Goal: Transaction & Acquisition: Purchase product/service

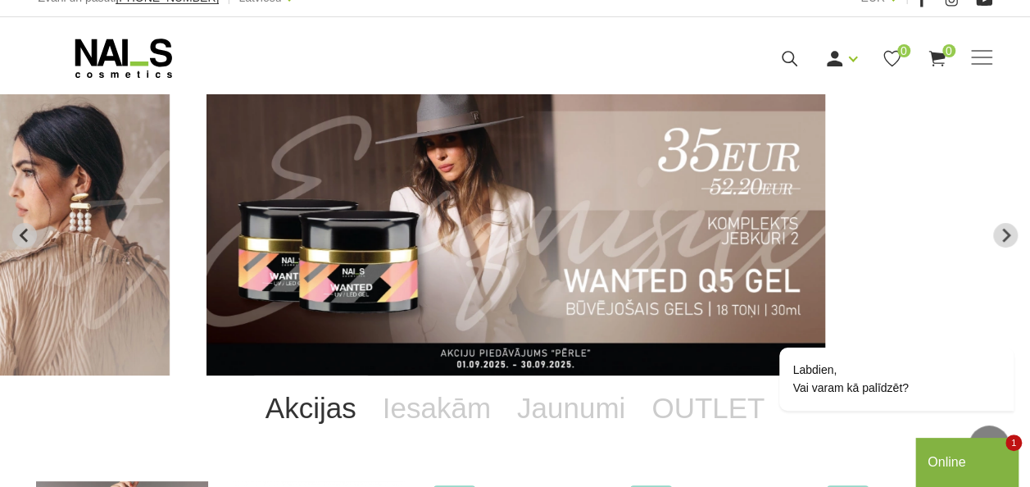
scroll to position [18, 0]
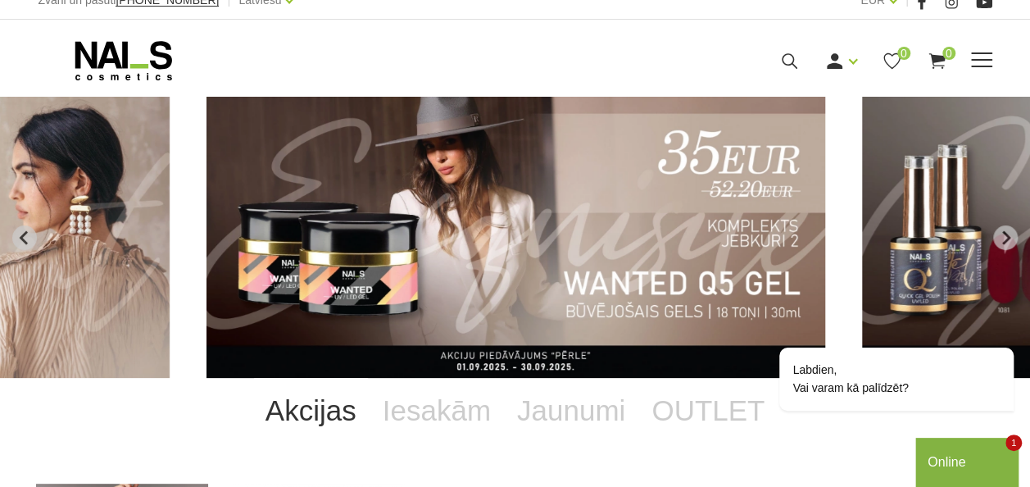
click at [975, 51] on div "Ienākt Reģistrēties 0 0" at bounding box center [706, 61] width 572 height 20
click at [991, 64] on div "Manikīrs Gēllakas Bāzes, topi un praimeri Gēlu sistēmas Dizaina sistēmas Dažādi…" at bounding box center [514, 60] width 978 height 41
click at [977, 62] on span at bounding box center [981, 60] width 21 height 16
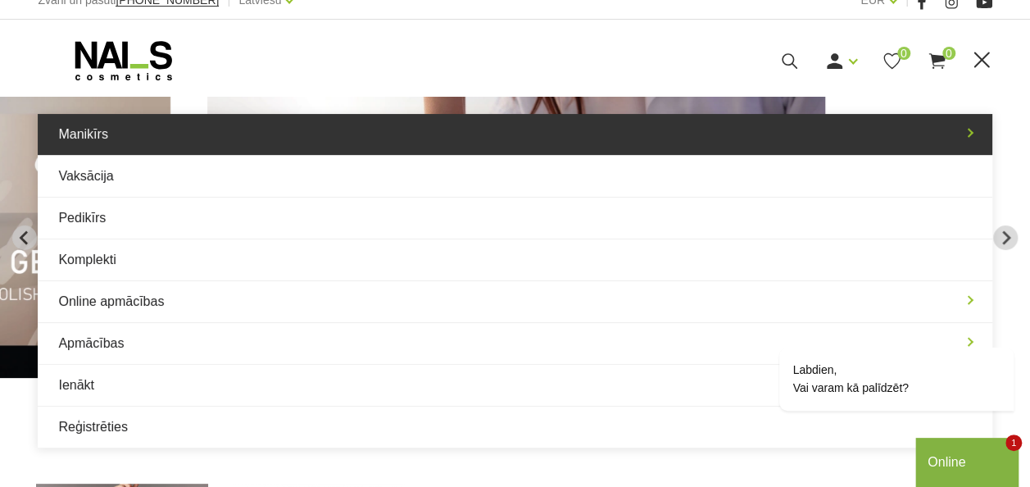
click at [228, 121] on link "Manikīrs" at bounding box center [515, 134] width 954 height 41
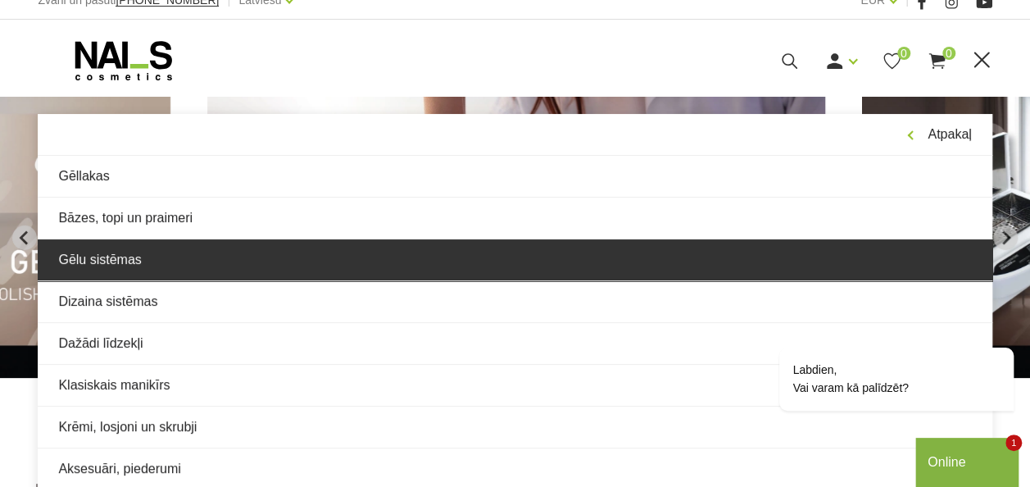
click at [215, 246] on link "Gēlu sistēmas" at bounding box center [515, 259] width 954 height 41
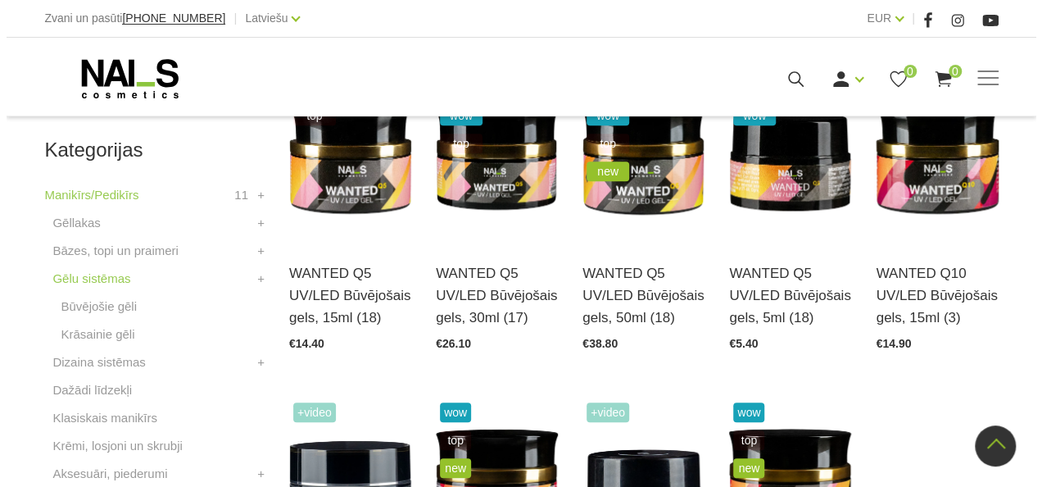
scroll to position [434, 0]
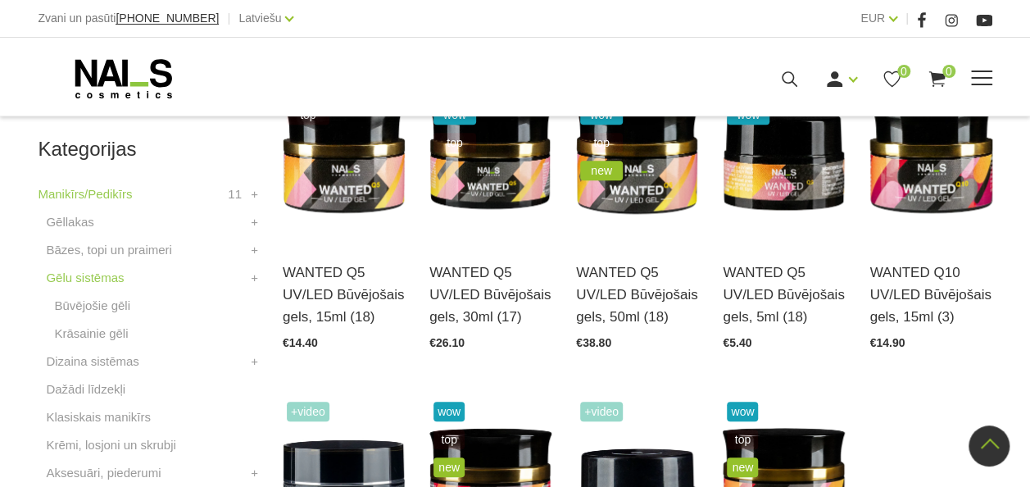
click at [790, 85] on icon at bounding box center [789, 79] width 20 height 20
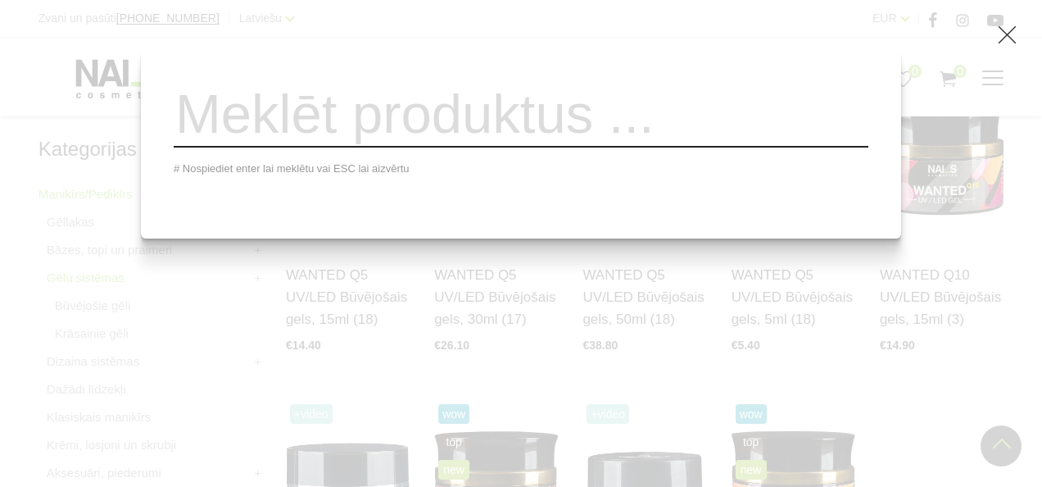
paste input "Rubber Base Gel"
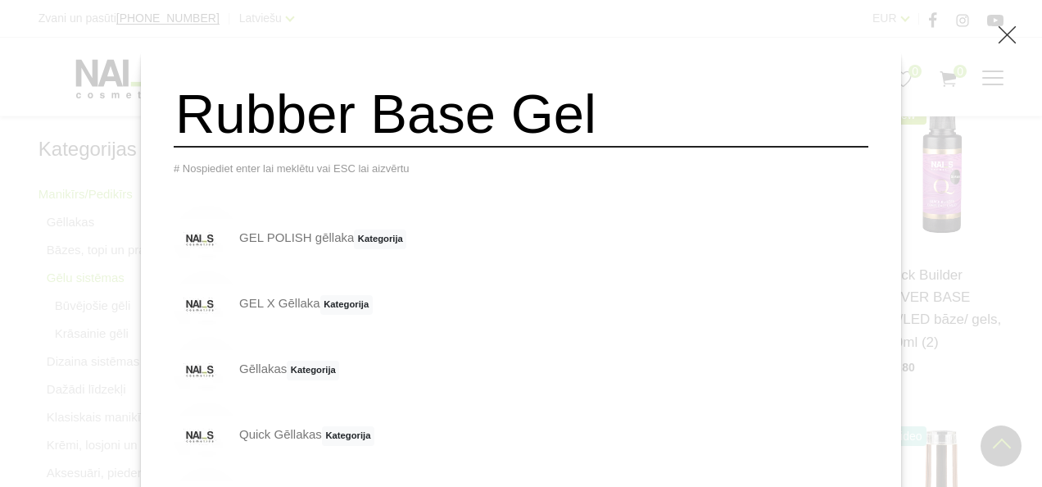
type input "Rubber Base Gel"
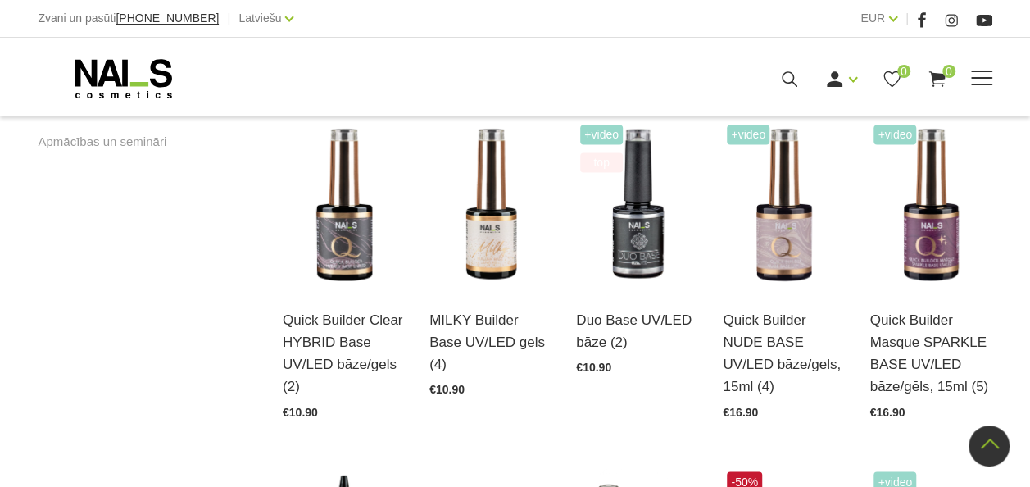
scroll to position [1122, 0]
click at [664, 240] on img at bounding box center [637, 204] width 122 height 168
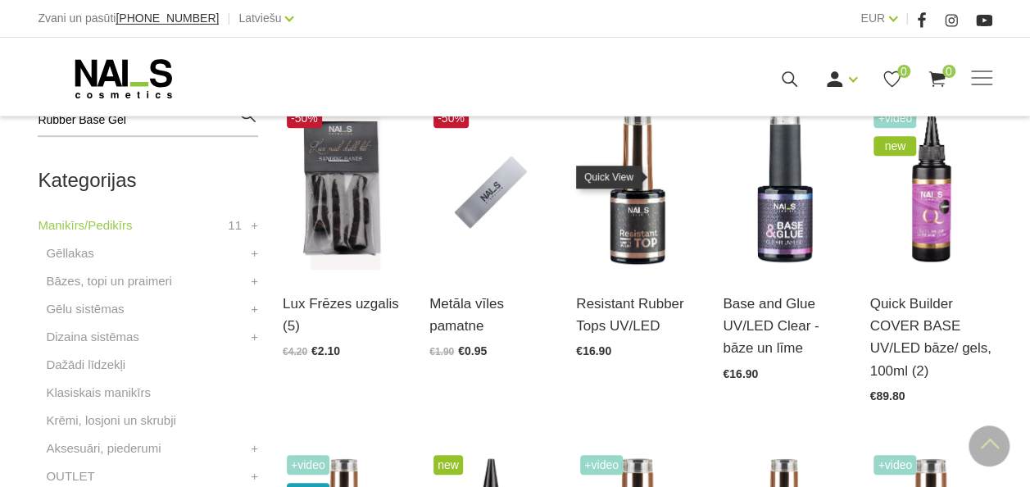
scroll to position [451, 0]
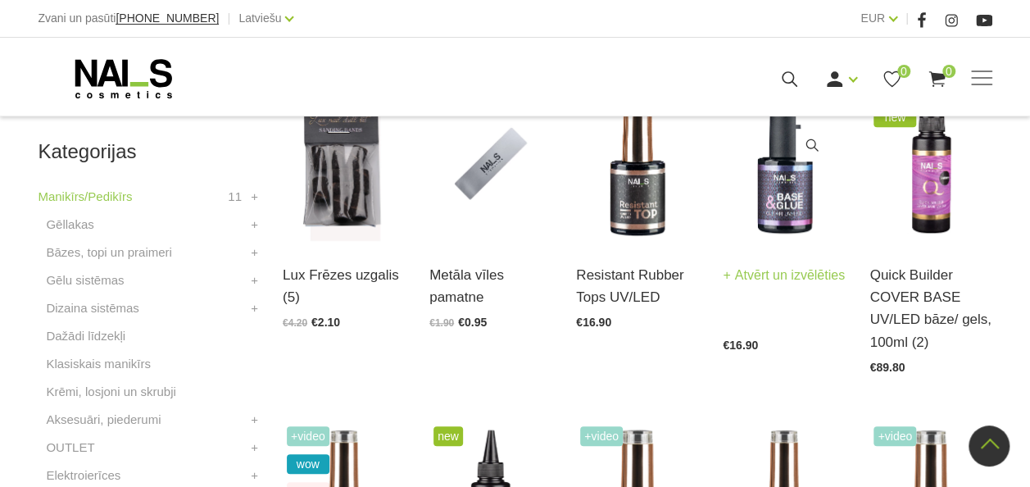
click at [773, 186] on img at bounding box center [784, 159] width 122 height 168
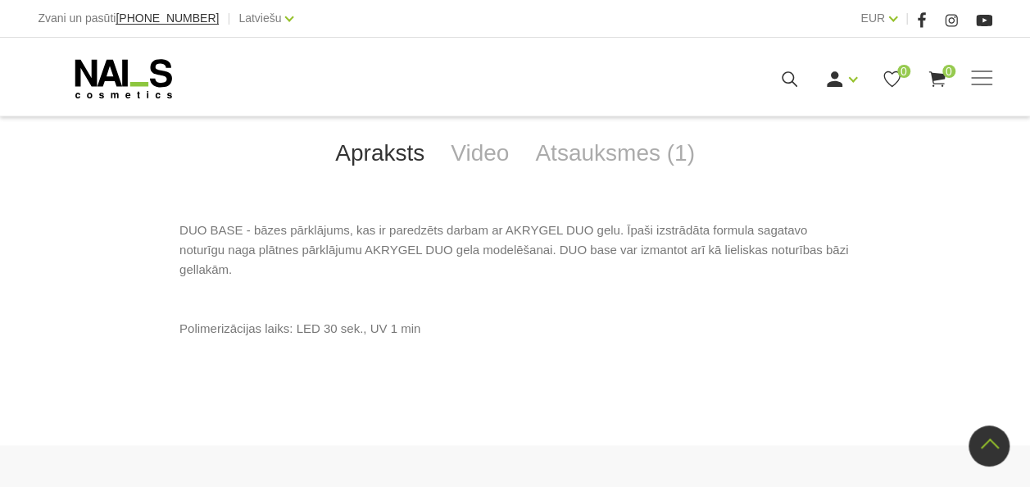
scroll to position [731, 0]
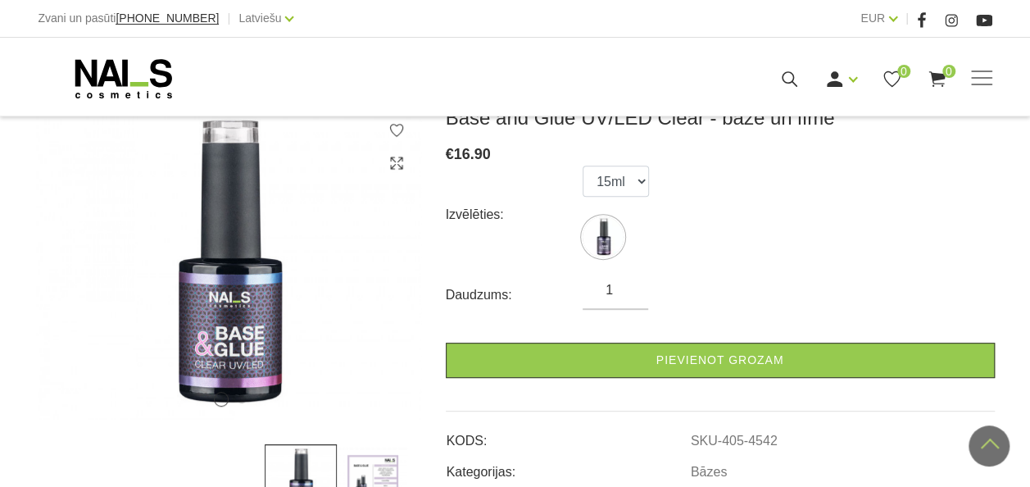
scroll to position [238, 0]
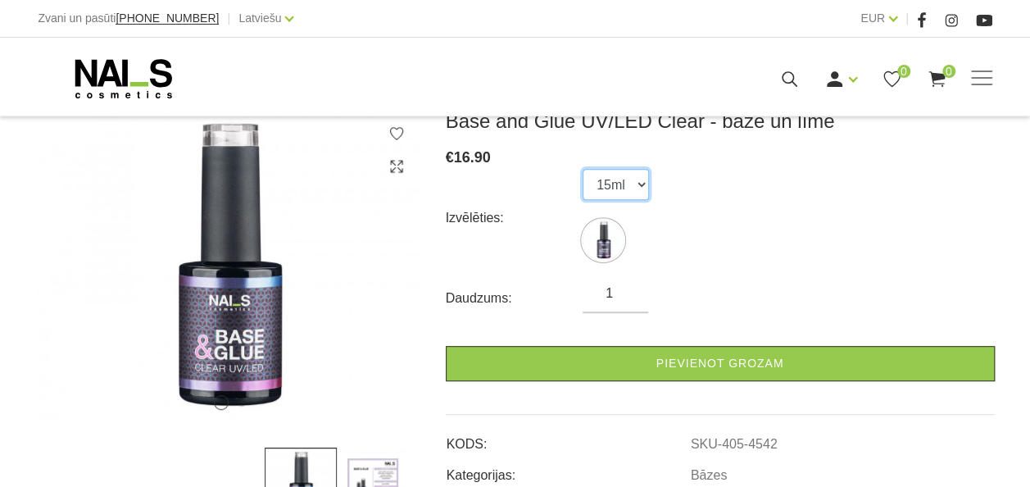
click at [634, 177] on select "15ml" at bounding box center [616, 184] width 66 height 31
click at [735, 177] on div "Izvēlēties: 15ml" at bounding box center [720, 218] width 549 height 98
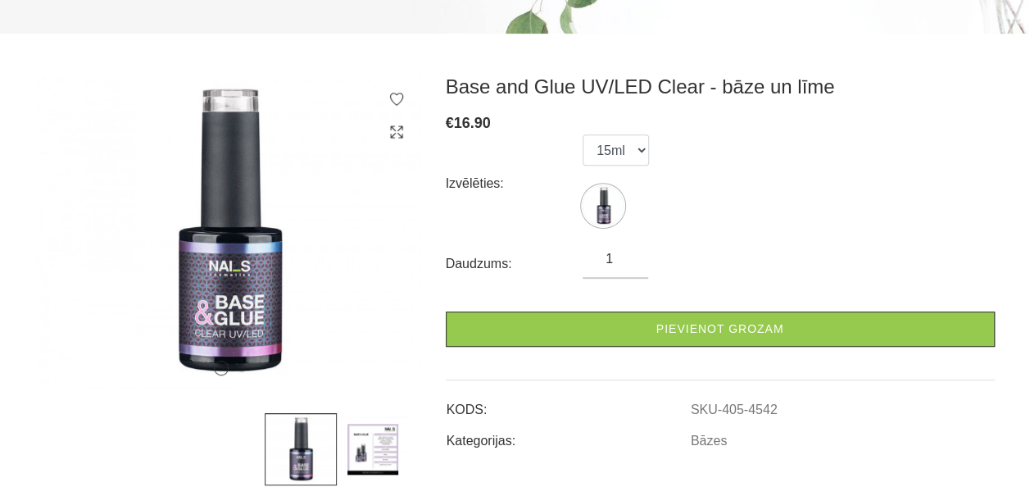
scroll to position [0, 0]
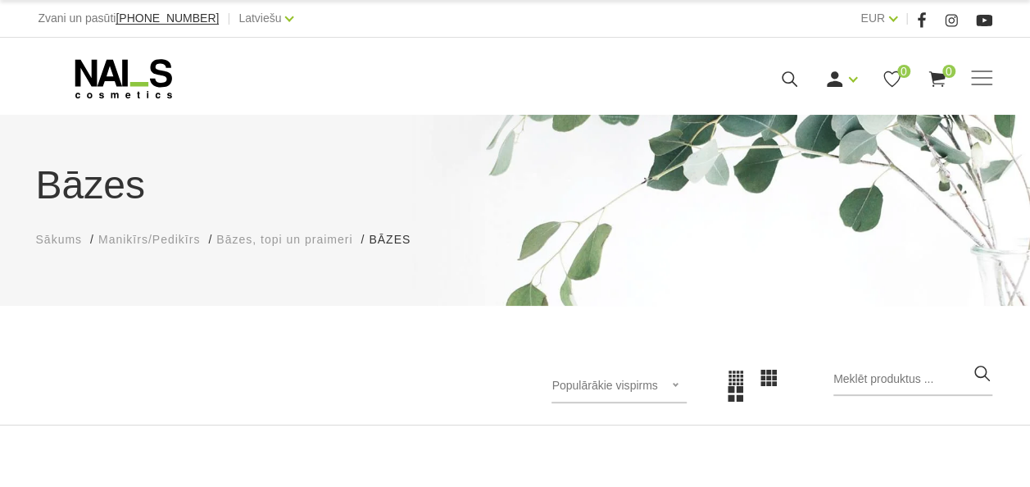
click at [182, 243] on span "Manikīrs/Pedikīrs" at bounding box center [149, 239] width 102 height 13
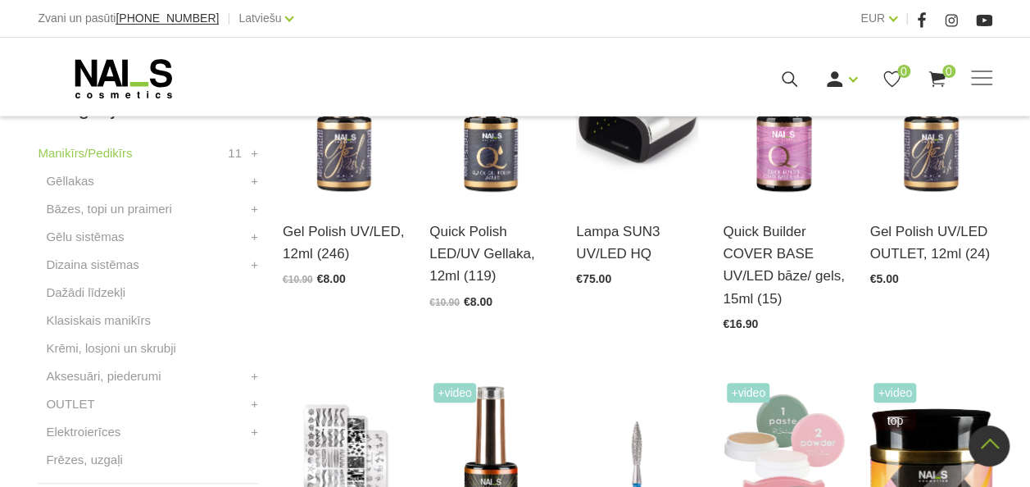
scroll to position [496, 0]
click at [246, 232] on li "Gēlu sistēmas Būvējošie gēli Krāsainie gēli +" at bounding box center [148, 240] width 220 height 28
click at [254, 238] on link "+" at bounding box center [254, 236] width 7 height 20
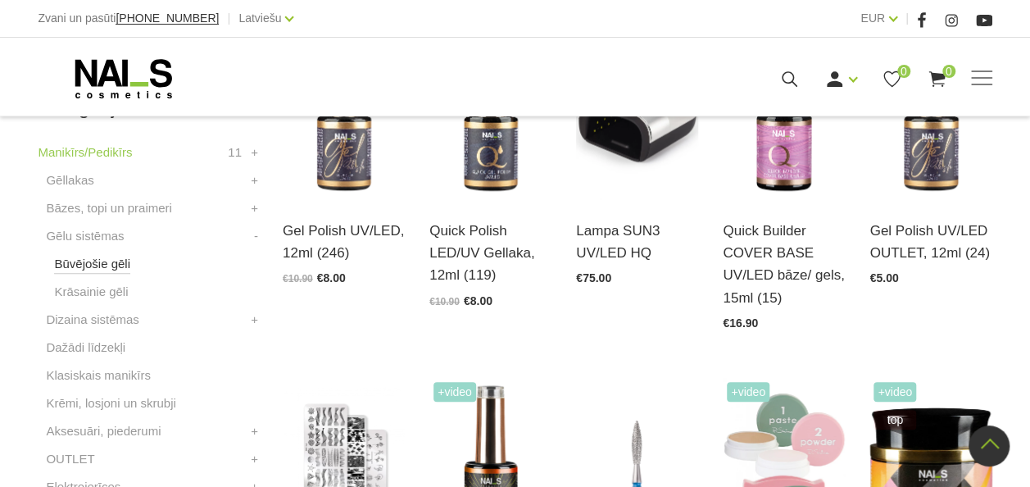
click at [109, 262] on link "Būvējošie gēli" at bounding box center [92, 264] width 76 height 20
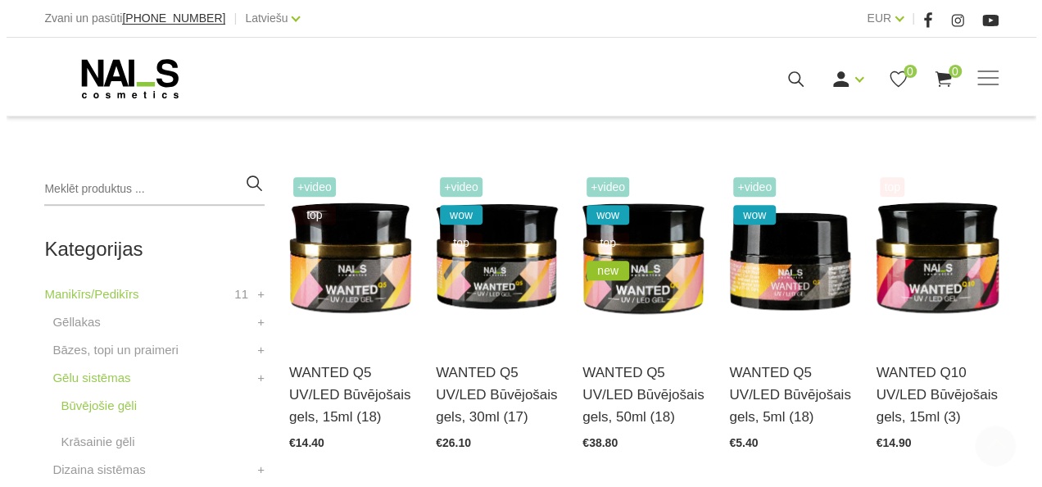
scroll to position [344, 0]
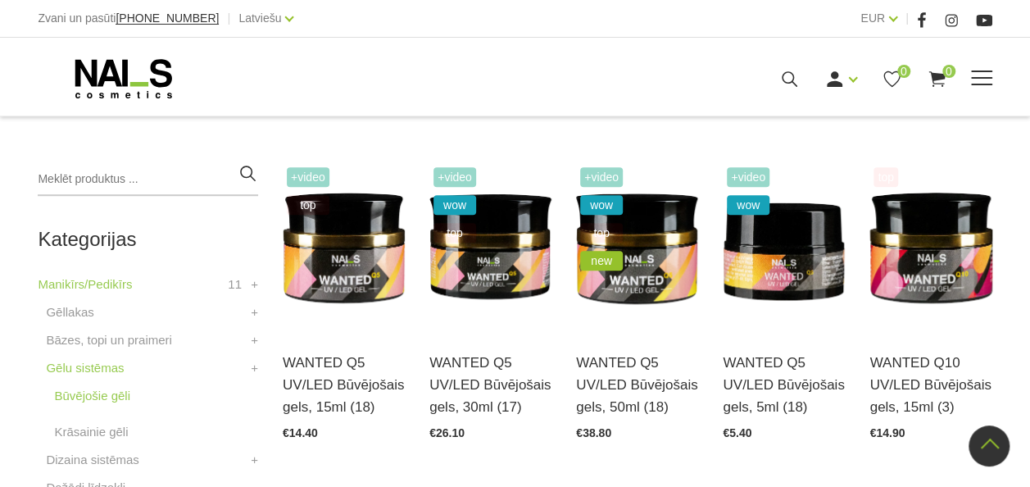
click at [482, 28] on div "Zvani un pasūti +37120446646 | Latviešu Latviešu Russian English" at bounding box center [276, 18] width 477 height 20
click at [786, 79] on icon at bounding box center [789, 79] width 20 height 20
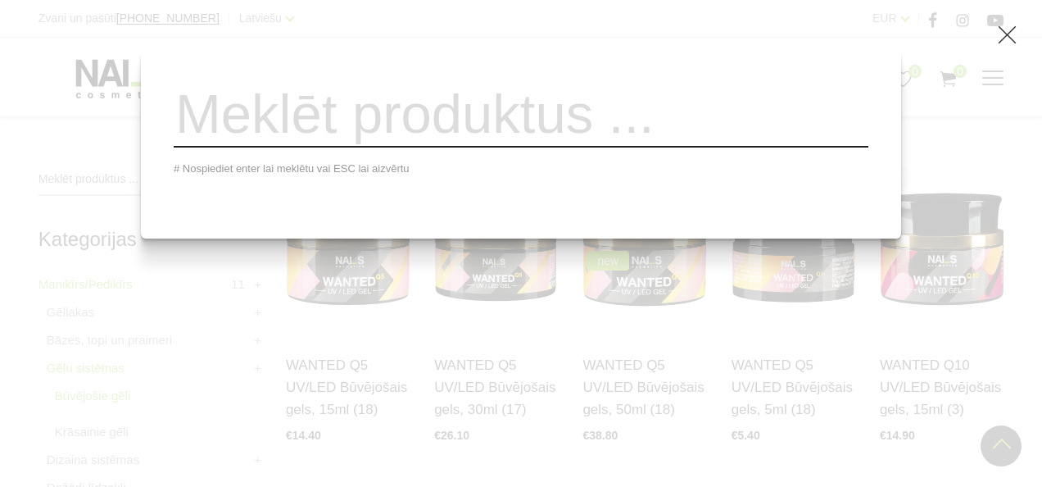
paste input "Soft Builder Gels)"
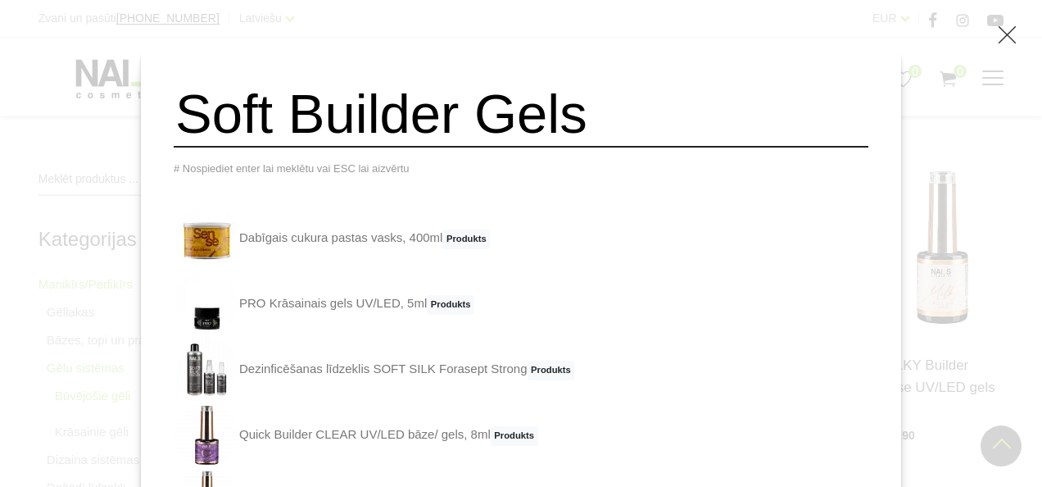
type input "Soft Builder Gels"
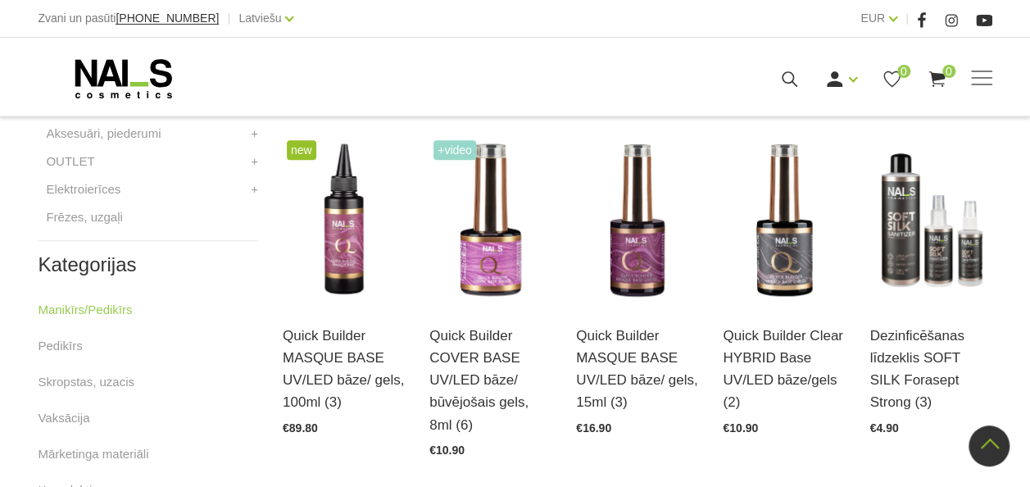
scroll to position [738, 0]
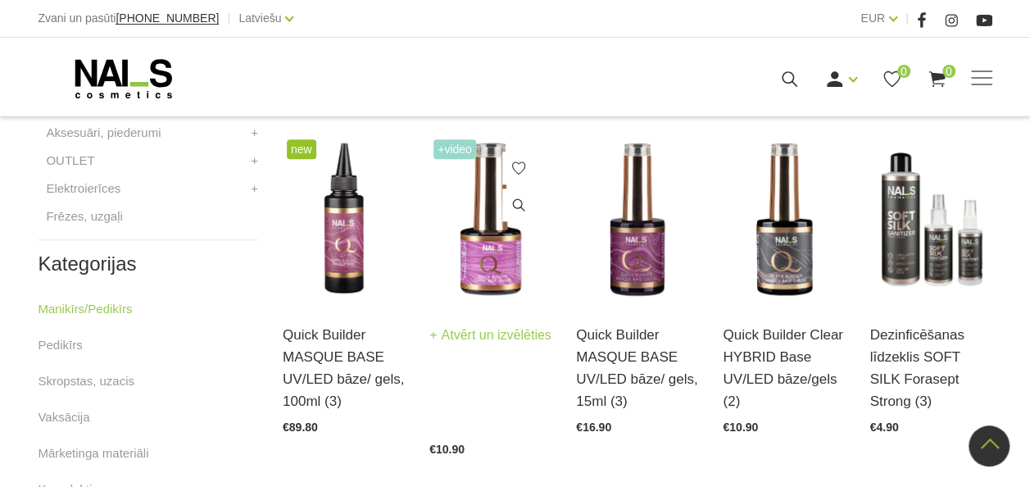
click at [451, 152] on span "+Video" at bounding box center [454, 149] width 43 height 20
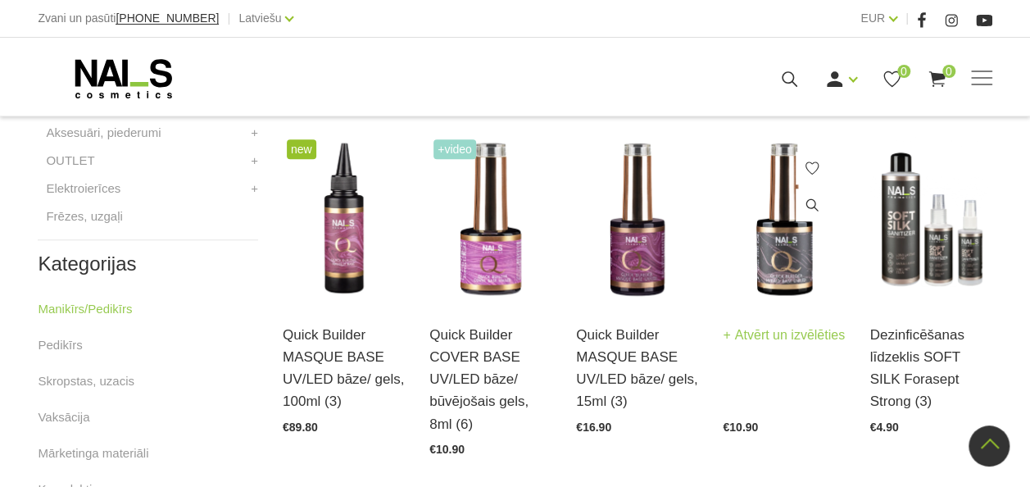
click at [734, 192] on img at bounding box center [784, 219] width 122 height 168
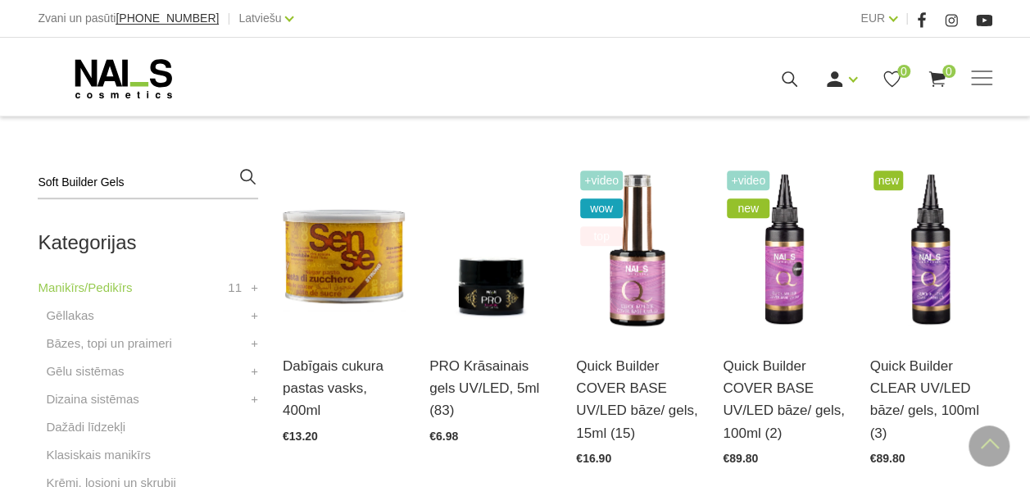
scroll to position [361, 0]
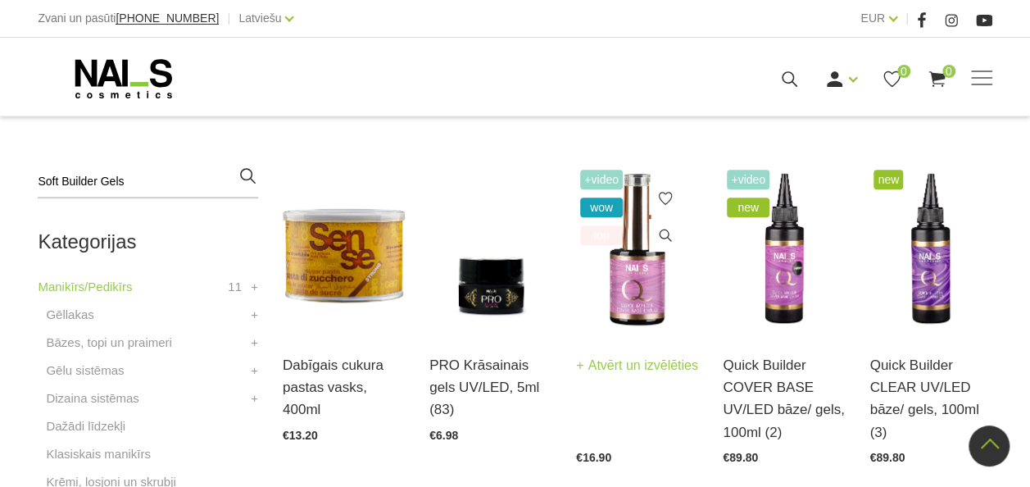
click at [654, 269] on img at bounding box center [637, 250] width 122 height 168
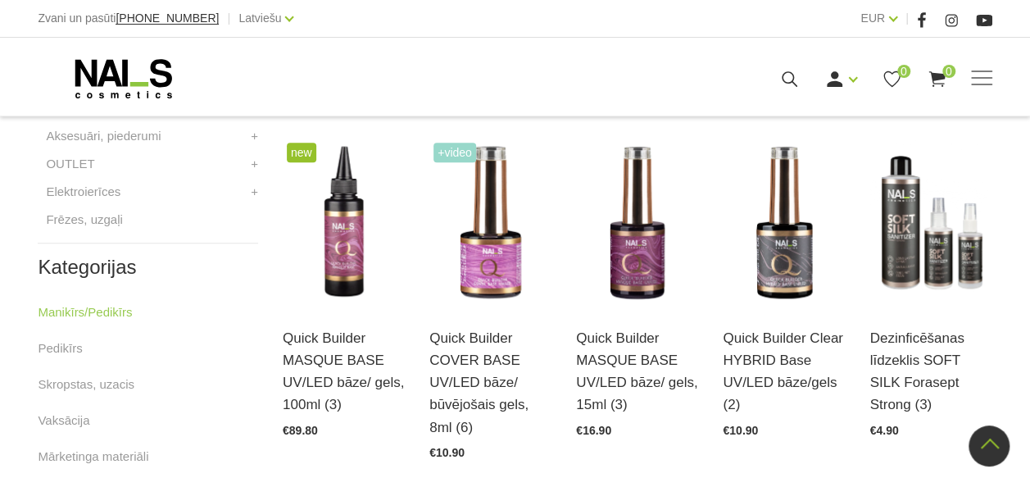
scroll to position [736, 0]
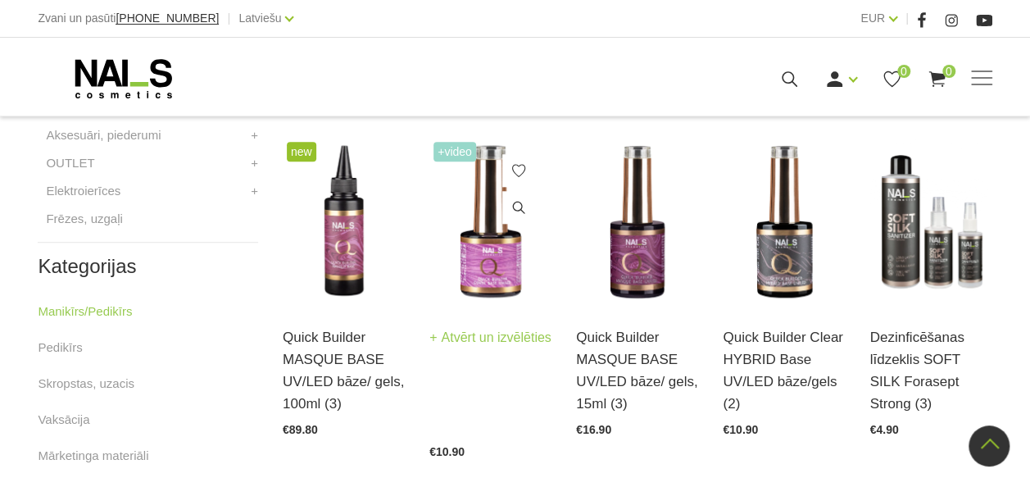
click at [494, 244] on img at bounding box center [490, 222] width 122 height 168
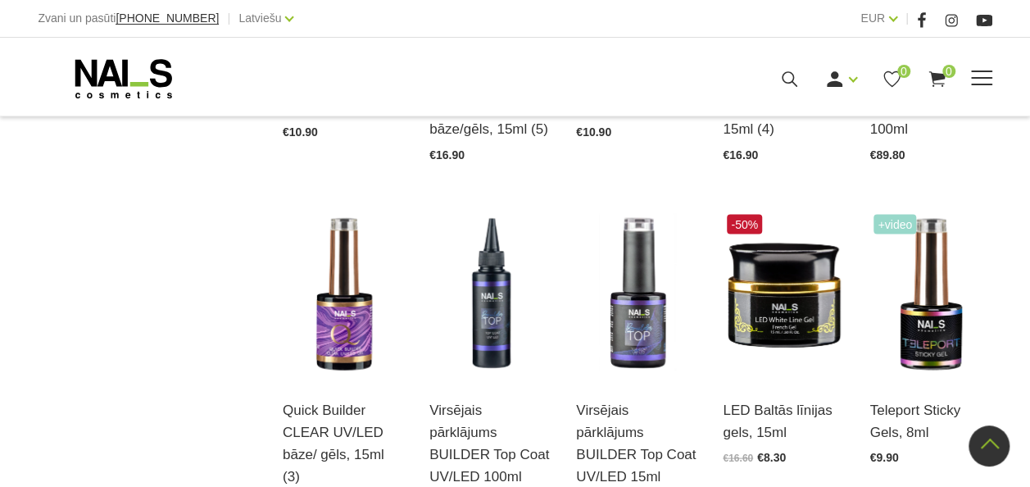
scroll to position [1381, 0]
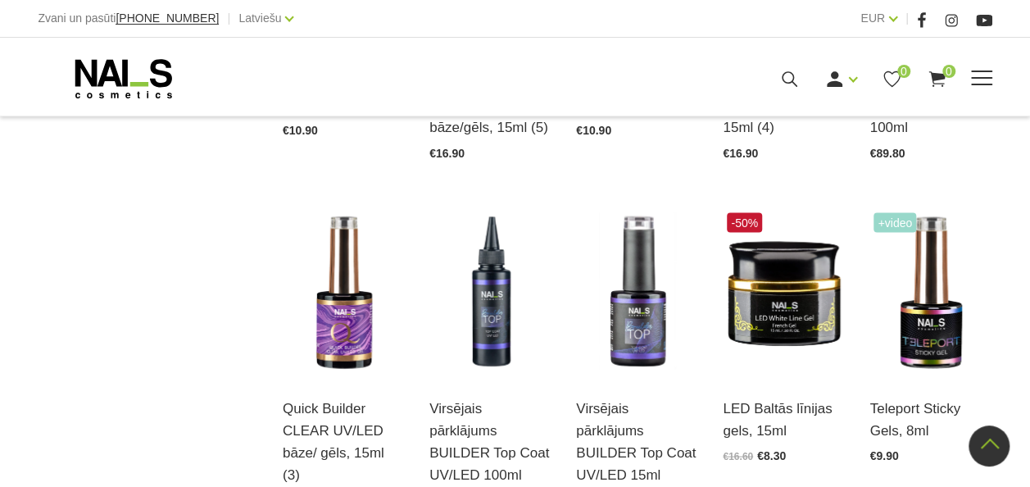
click at [133, 70] on icon at bounding box center [124, 78] width 172 height 41
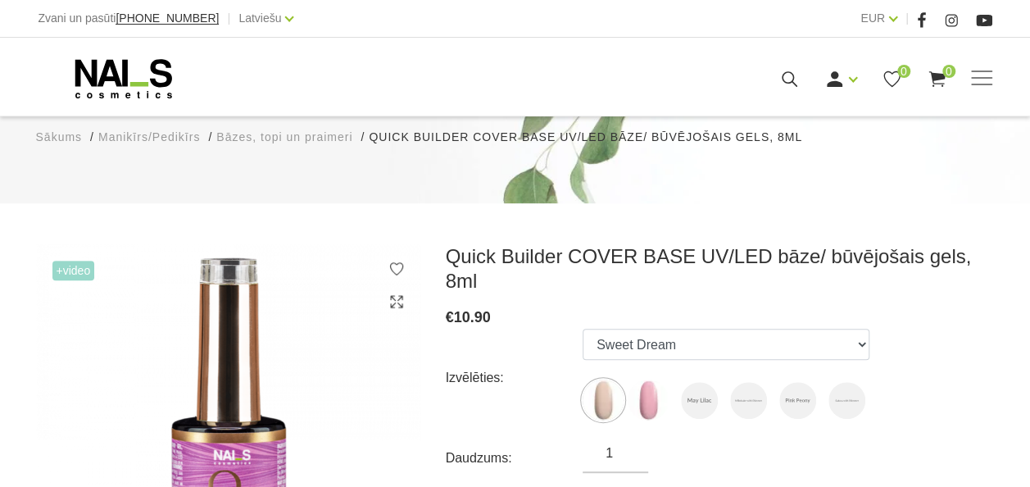
scroll to position [148, 0]
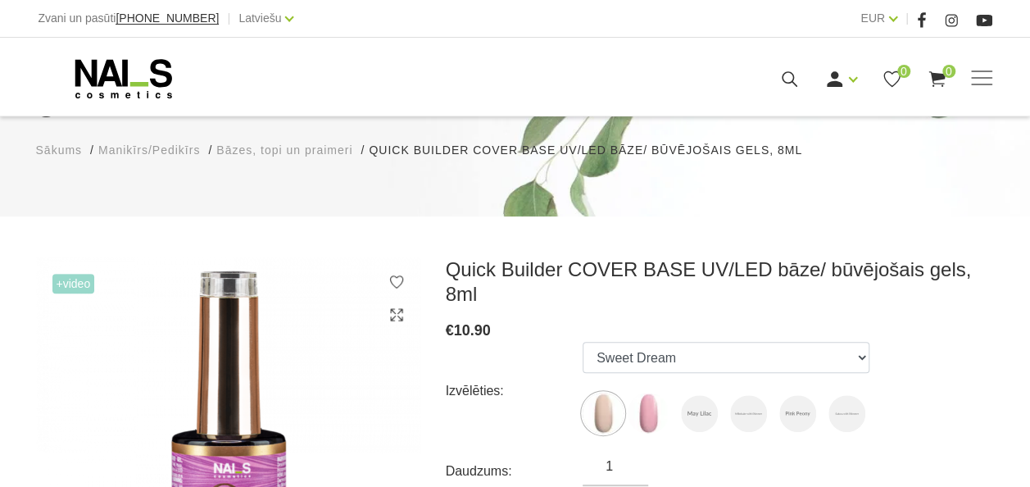
click at [84, 282] on span "+Video" at bounding box center [73, 284] width 43 height 20
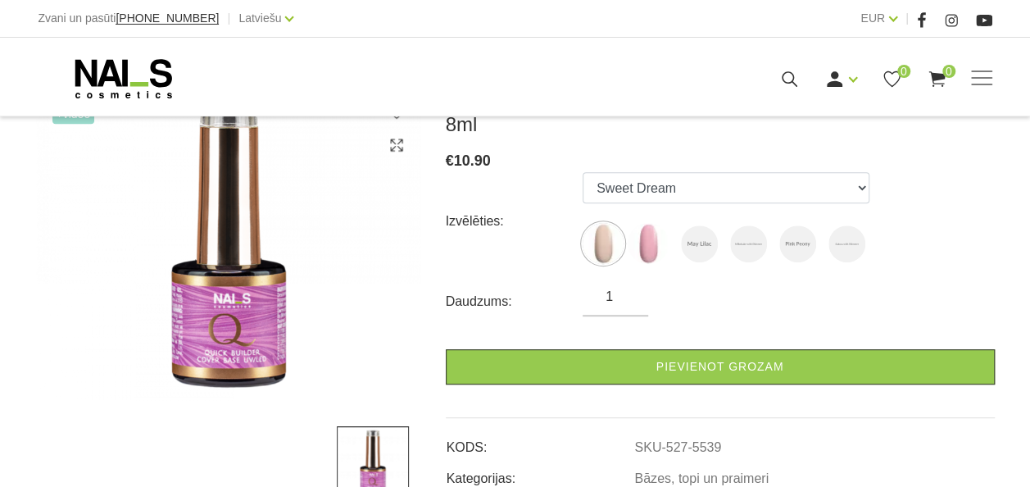
scroll to position [319, 0]
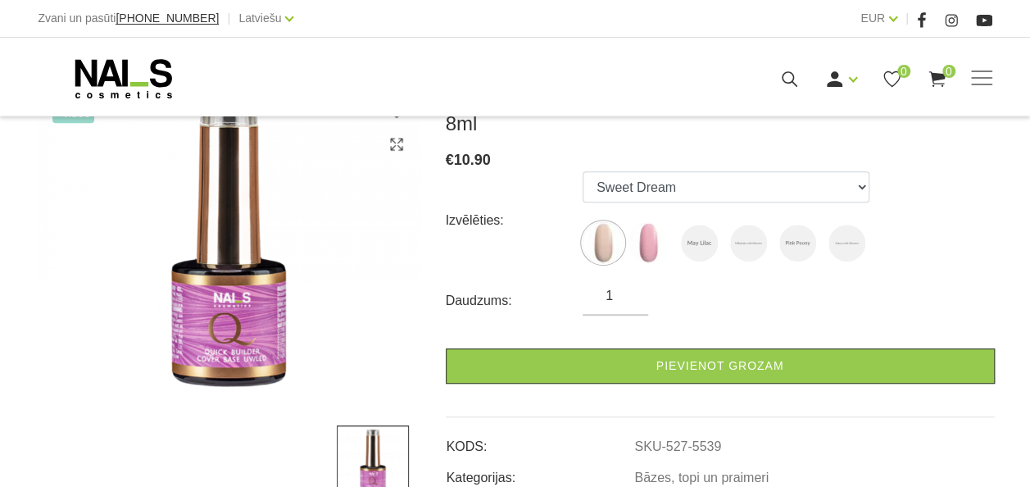
click at [293, 313] on img at bounding box center [228, 244] width 385 height 314
click at [370, 458] on img at bounding box center [373, 461] width 72 height 72
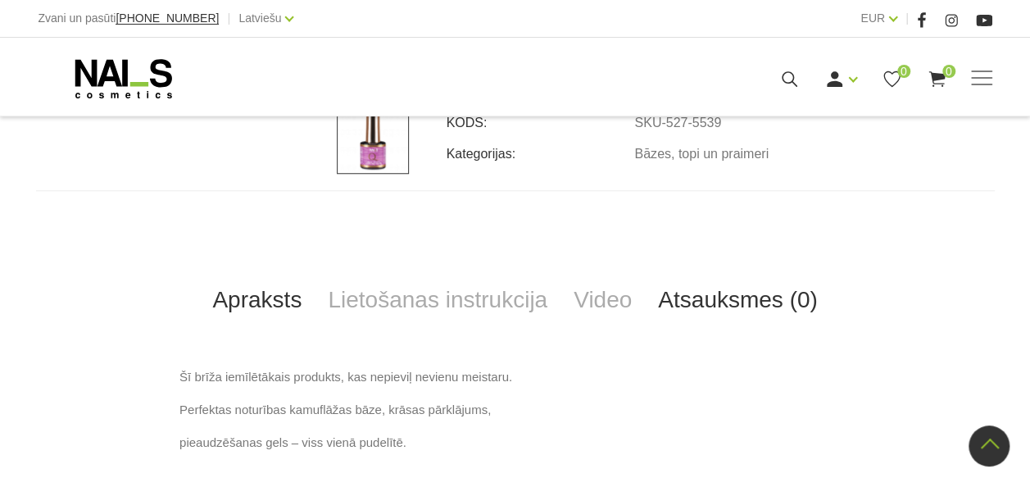
scroll to position [618, 0]
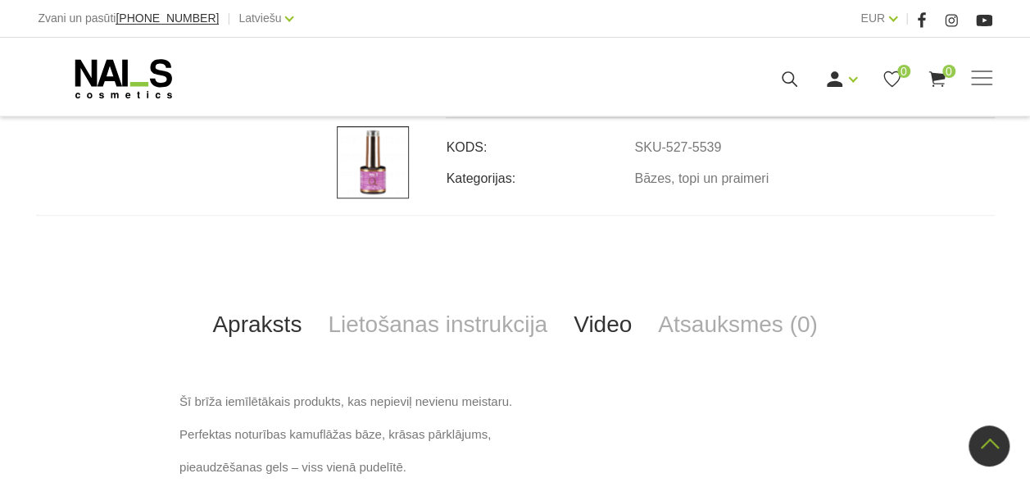
click at [615, 328] on link "Video" at bounding box center [602, 324] width 84 height 54
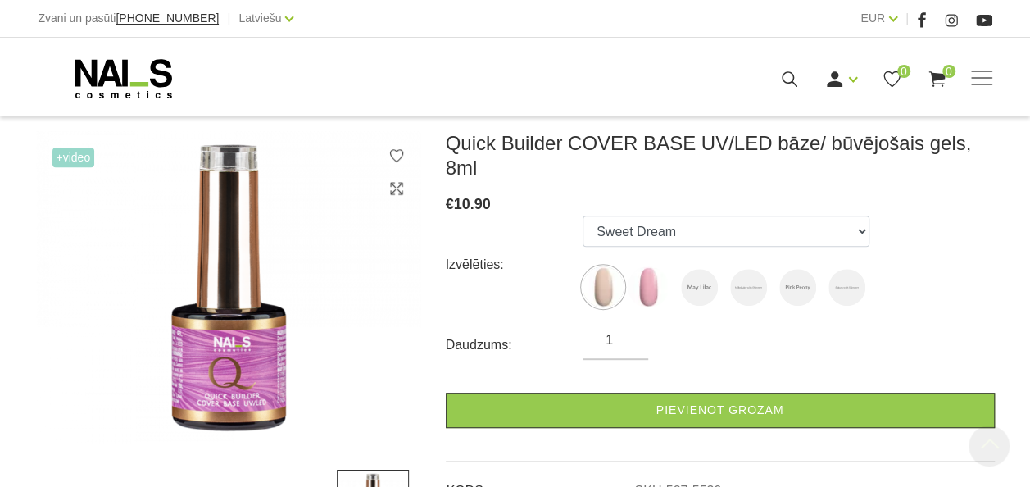
scroll to position [274, 0]
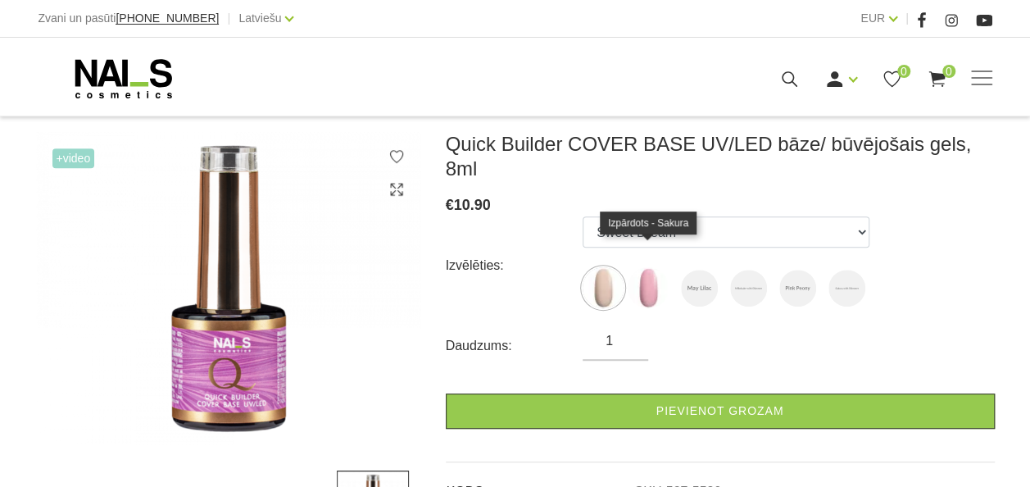
click at [652, 278] on img at bounding box center [648, 287] width 41 height 41
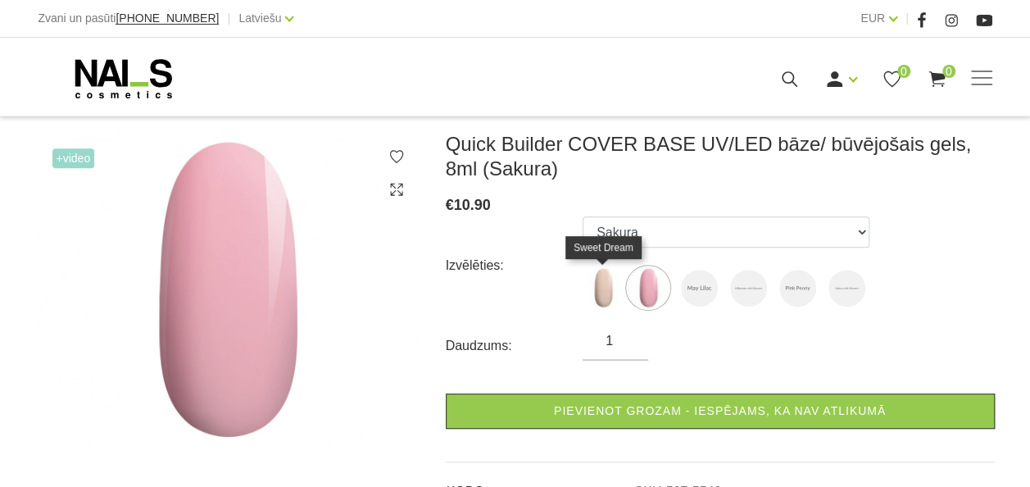
click at [601, 285] on img at bounding box center [603, 287] width 41 height 41
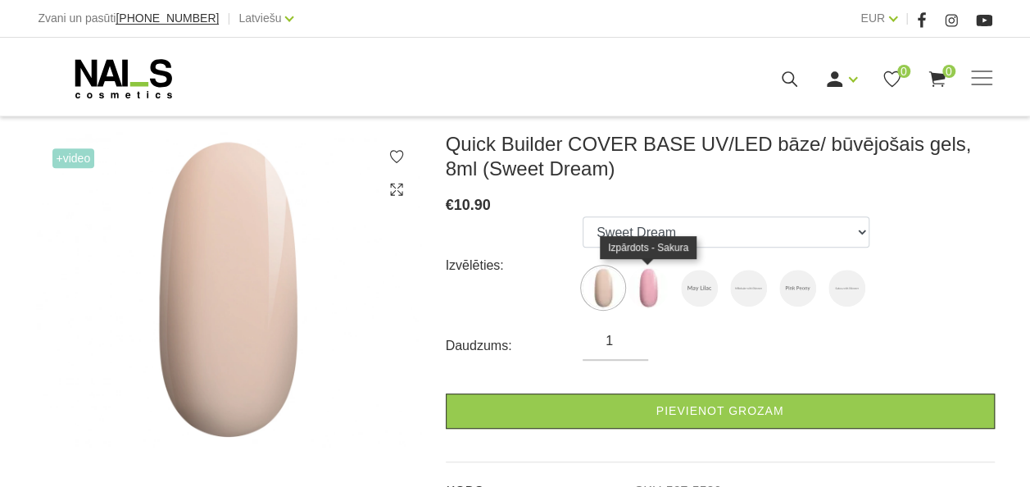
click at [646, 275] on img at bounding box center [648, 287] width 41 height 41
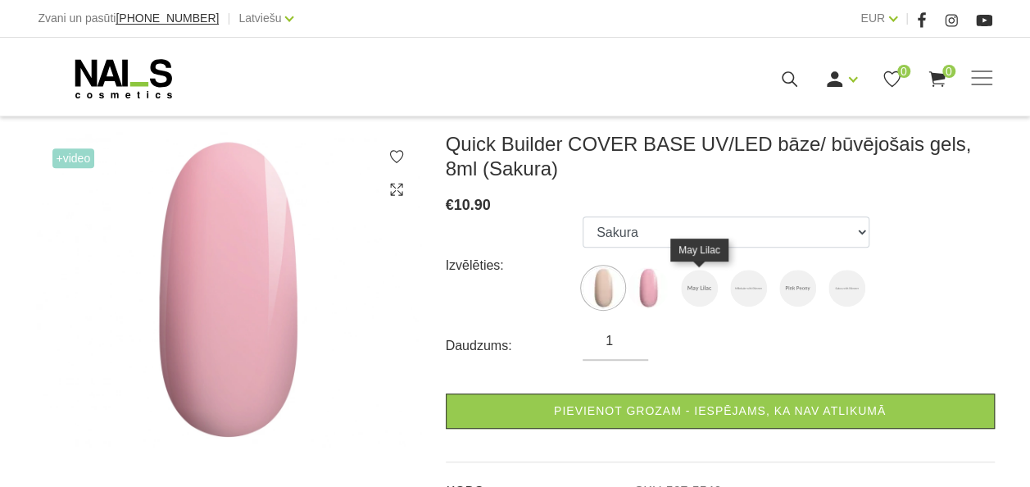
click at [701, 276] on img at bounding box center [699, 288] width 37 height 37
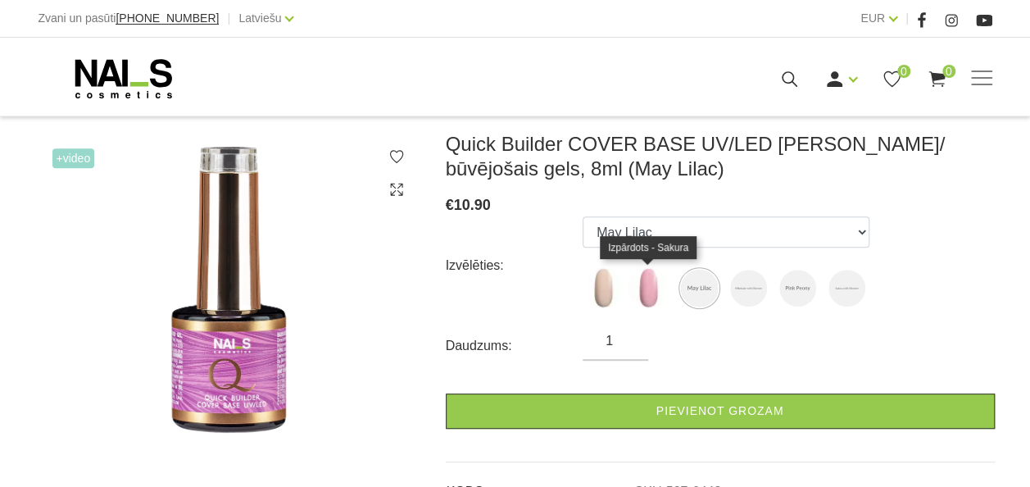
click at [646, 292] on img at bounding box center [648, 287] width 41 height 41
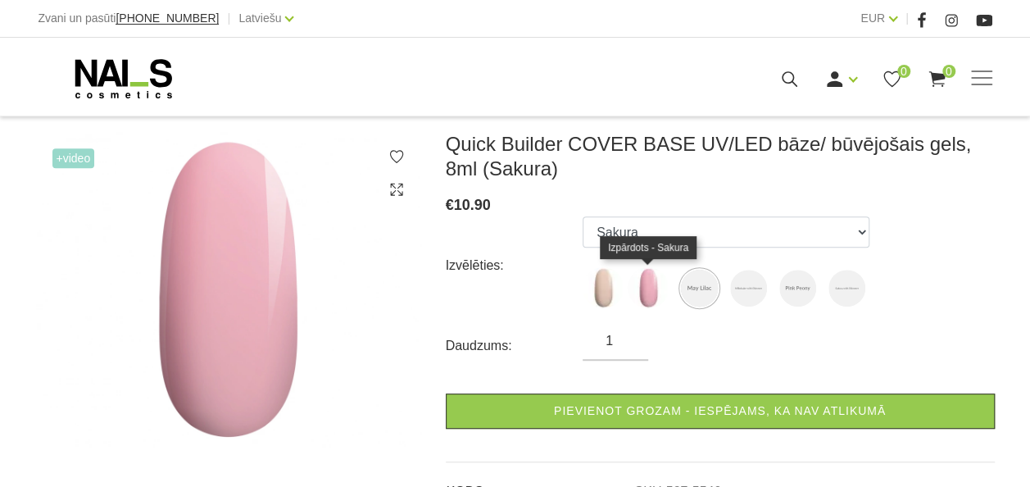
click at [633, 299] on img at bounding box center [648, 287] width 41 height 41
click at [663, 297] on img at bounding box center [648, 287] width 41 height 41
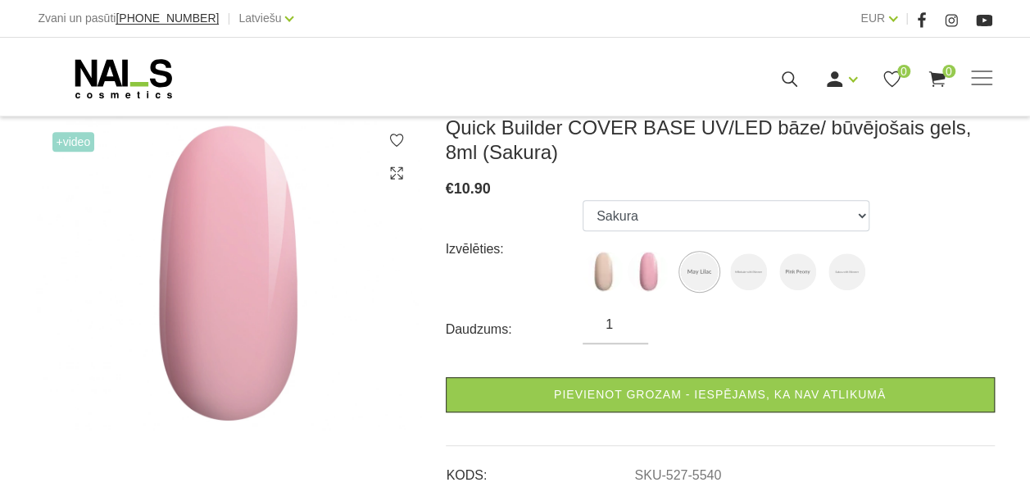
scroll to position [302, 0]
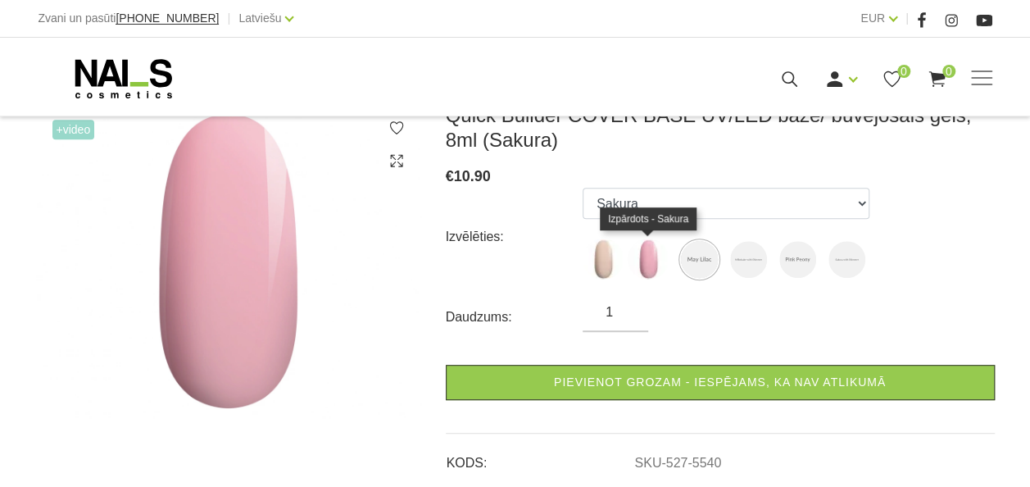
click at [651, 266] on img at bounding box center [648, 258] width 41 height 41
click at [649, 256] on img at bounding box center [648, 258] width 41 height 41
click at [600, 255] on img at bounding box center [603, 258] width 41 height 41
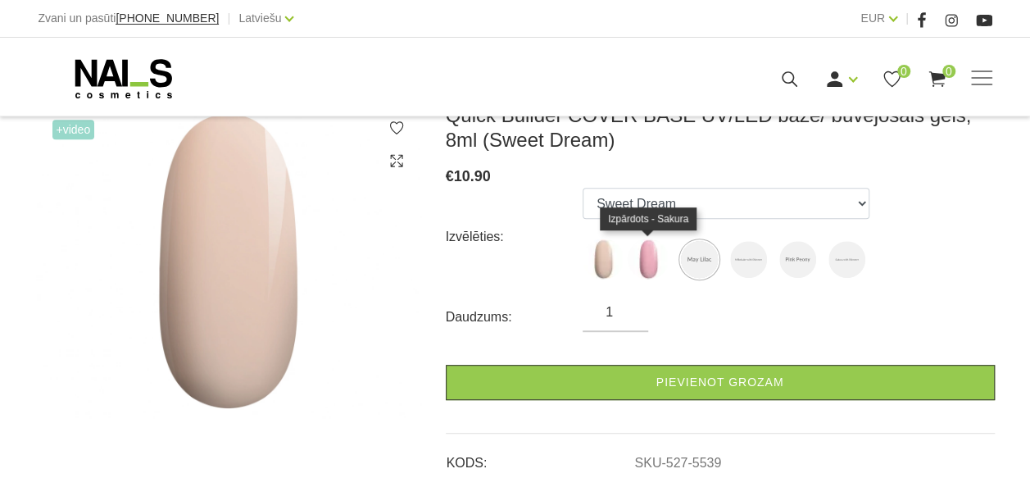
click at [645, 247] on img at bounding box center [648, 258] width 41 height 41
select select "5540"
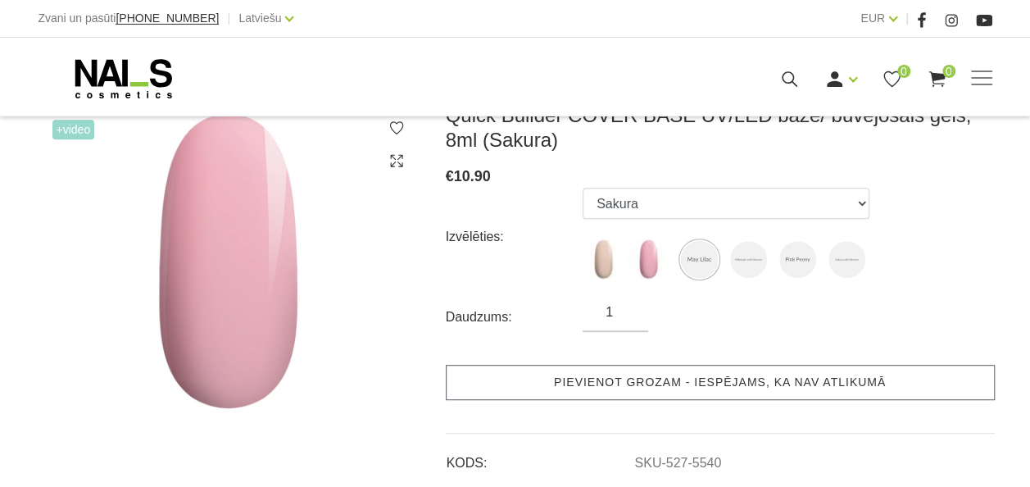
click at [679, 388] on link "Pievienot grozam - iespējams, ka nav atlikumā" at bounding box center [720, 382] width 549 height 35
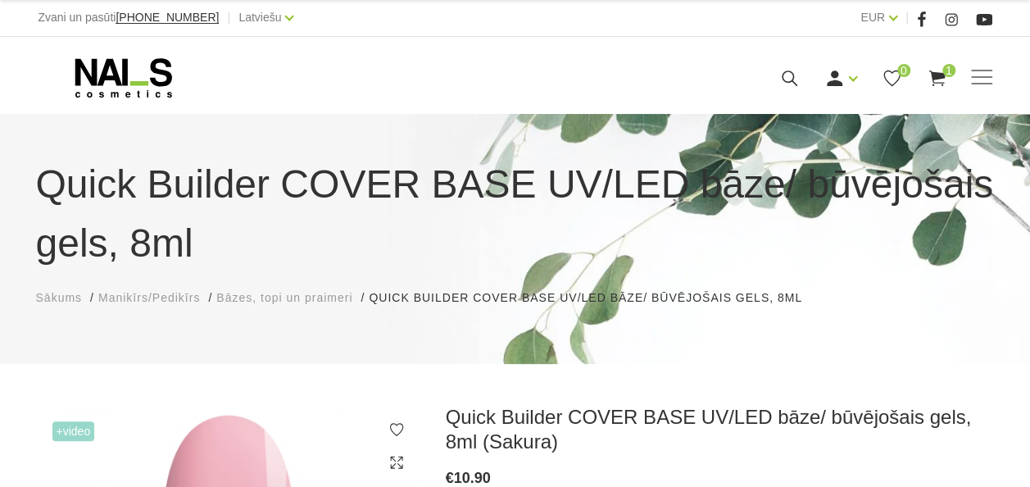
scroll to position [0, 0]
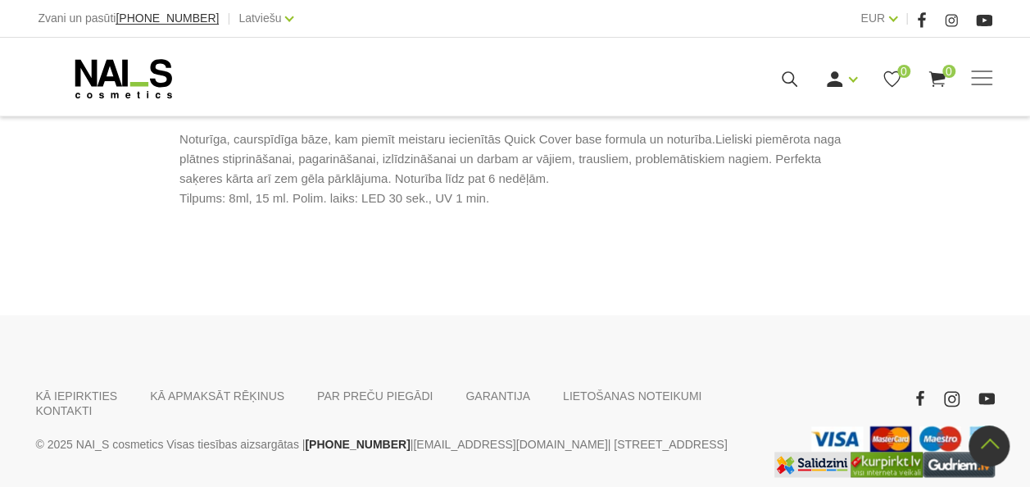
scroll to position [881, 0]
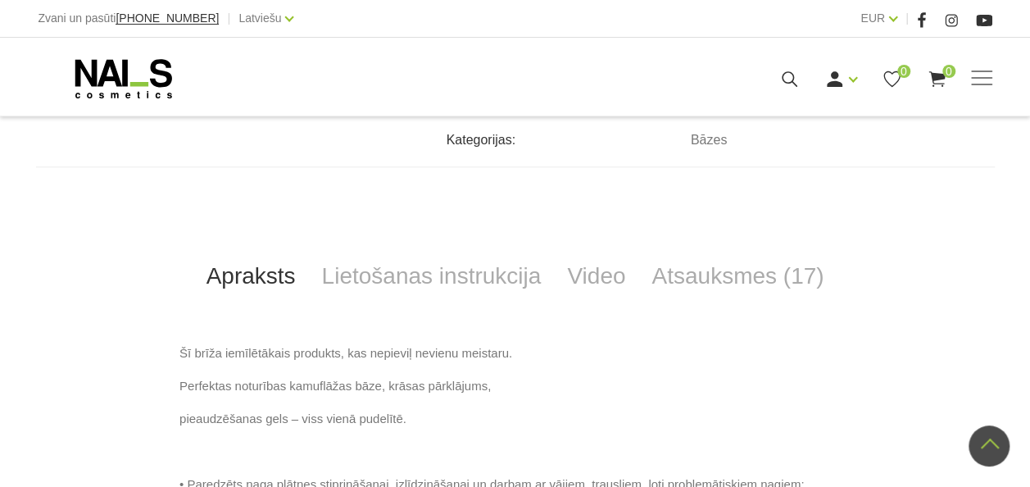
scroll to position [661, 0]
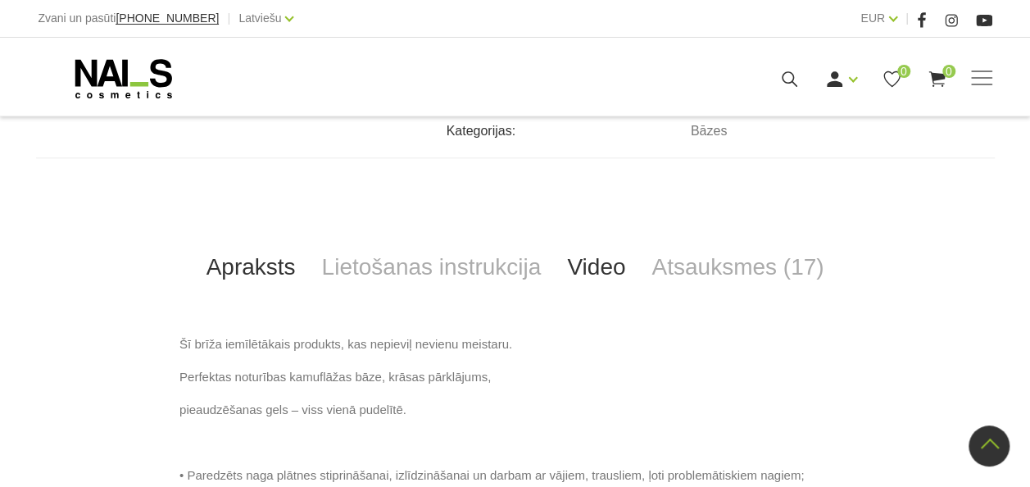
click at [612, 262] on link "Video" at bounding box center [596, 267] width 84 height 54
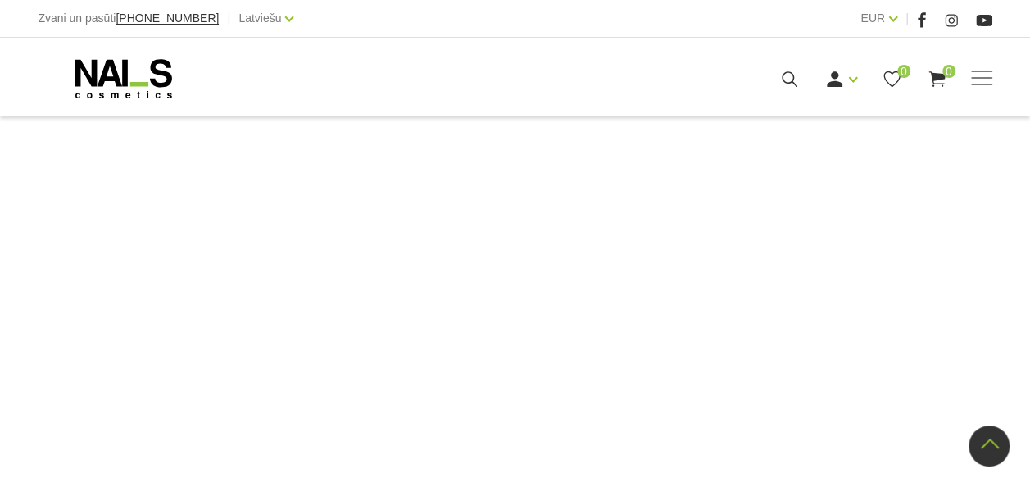
scroll to position [1231, 0]
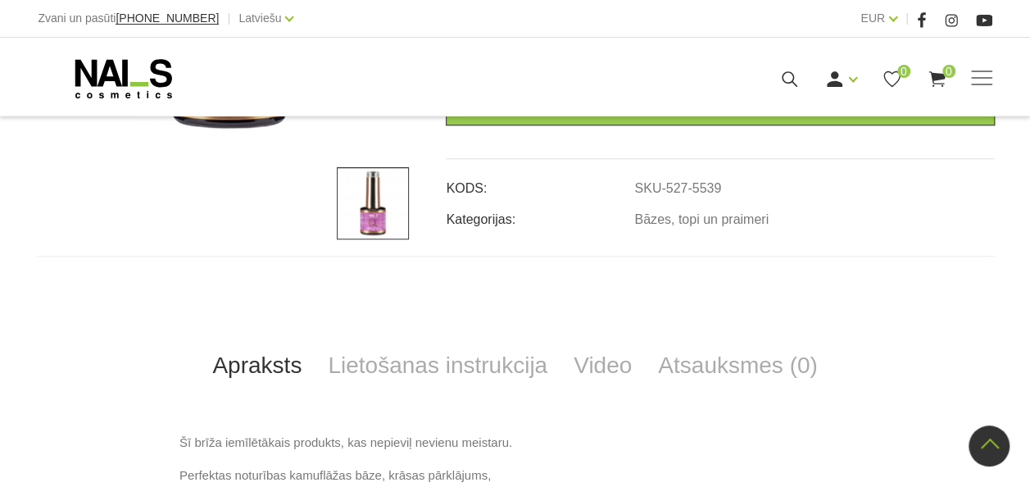
scroll to position [678, 0]
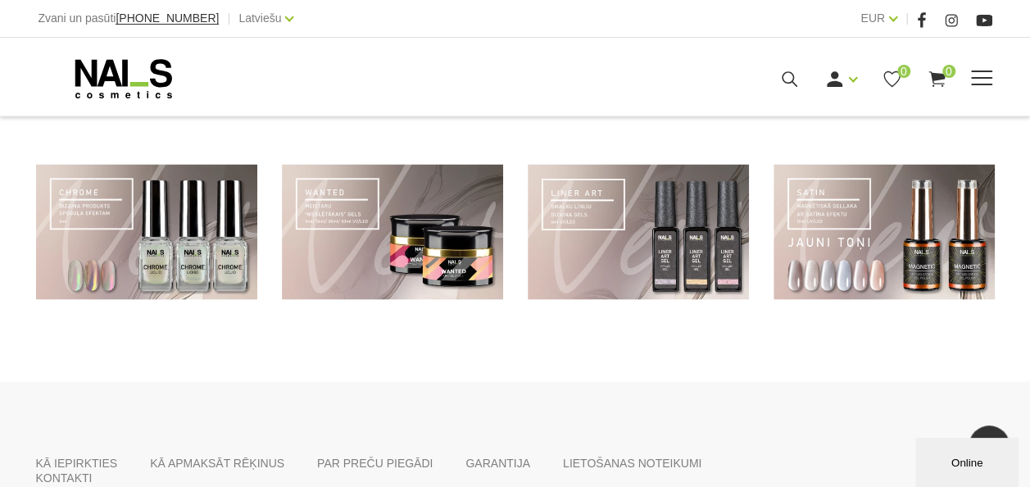
scroll to position [1308, 0]
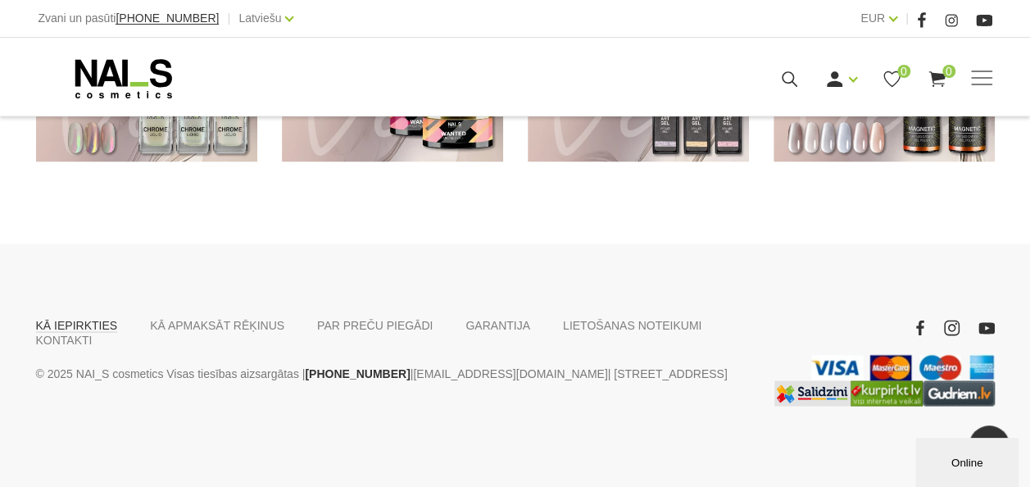
click at [93, 325] on link "KĀ IEPIRKTIES" at bounding box center [77, 324] width 82 height 15
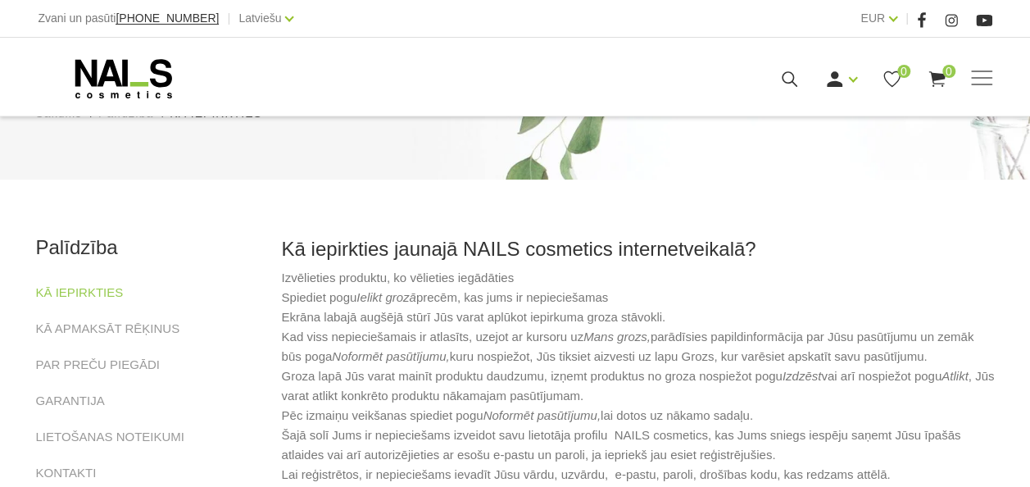
scroll to position [126, 0]
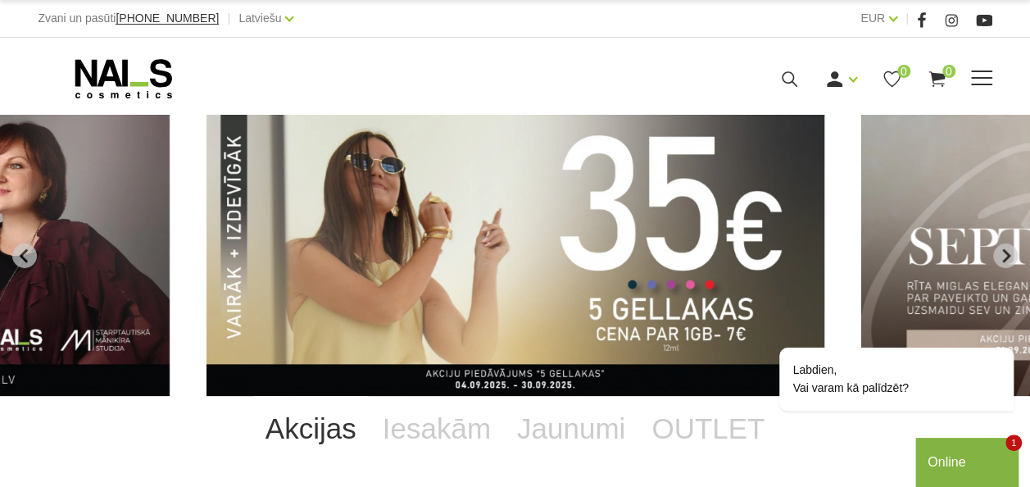
click at [982, 64] on div "Manikīrs Gēllakas Bāzes, topi un praimeri Gēlu sistēmas Dizaina sistēmas Dažādi…" at bounding box center [515, 78] width 954 height 41
click at [983, 66] on div "Manikīrs Gēllakas Bāzes, topi un praimeri Gēlu sistēmas Dizaina sistēmas Dažādi…" at bounding box center [515, 78] width 954 height 41
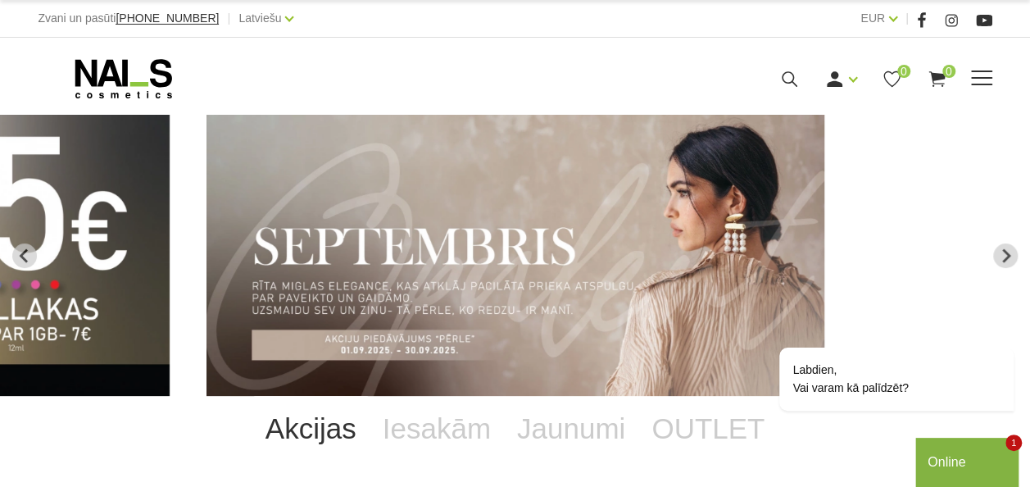
click at [983, 78] on span at bounding box center [981, 78] width 21 height 2
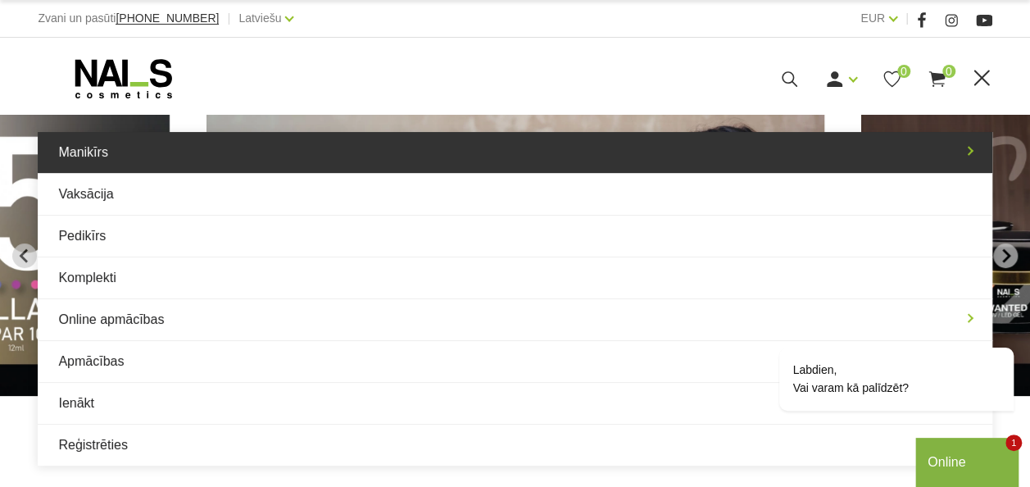
click at [254, 147] on link "Manikīrs" at bounding box center [515, 152] width 954 height 41
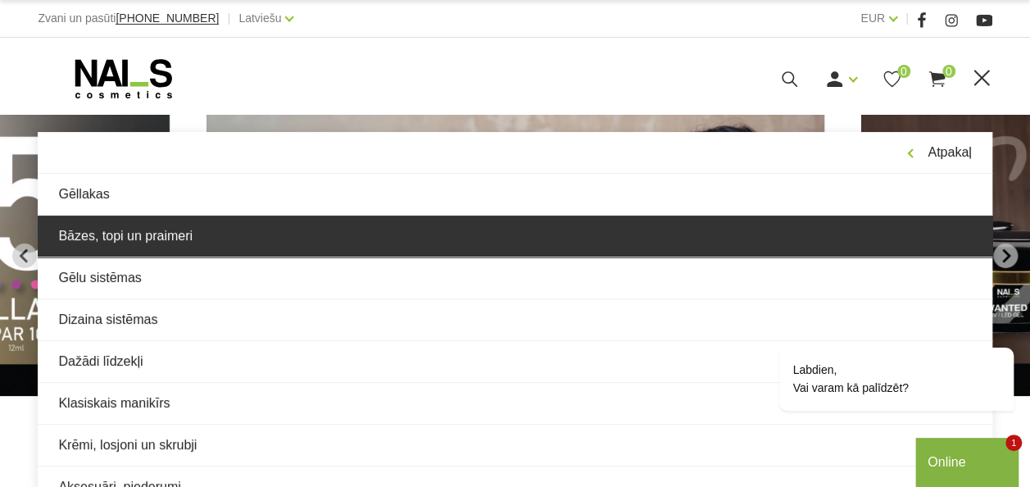
click at [201, 220] on link "Bāzes, topi un praimeri" at bounding box center [515, 235] width 954 height 41
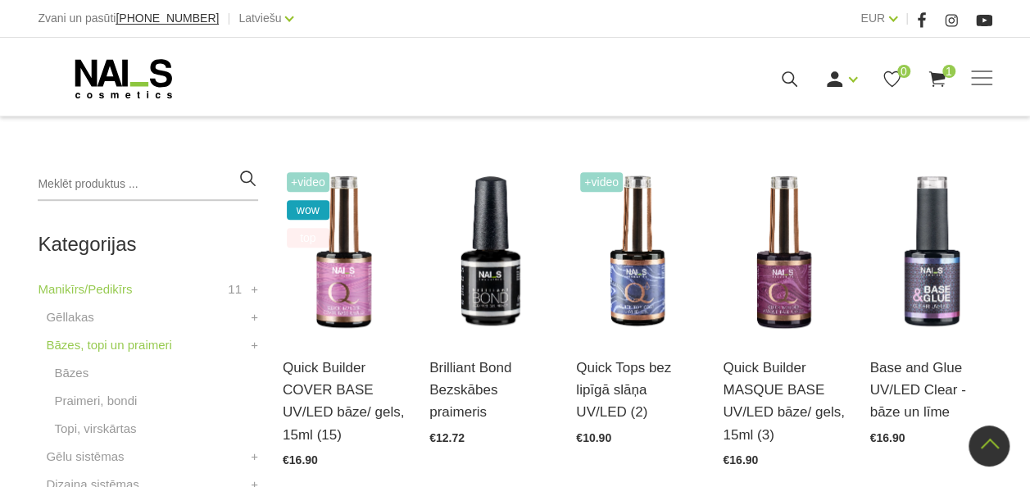
scroll to position [340, 0]
click at [83, 409] on li "Praimeri, bondi" at bounding box center [152, 404] width 212 height 28
click at [80, 397] on link "Praimeri, bondi" at bounding box center [95, 400] width 83 height 20
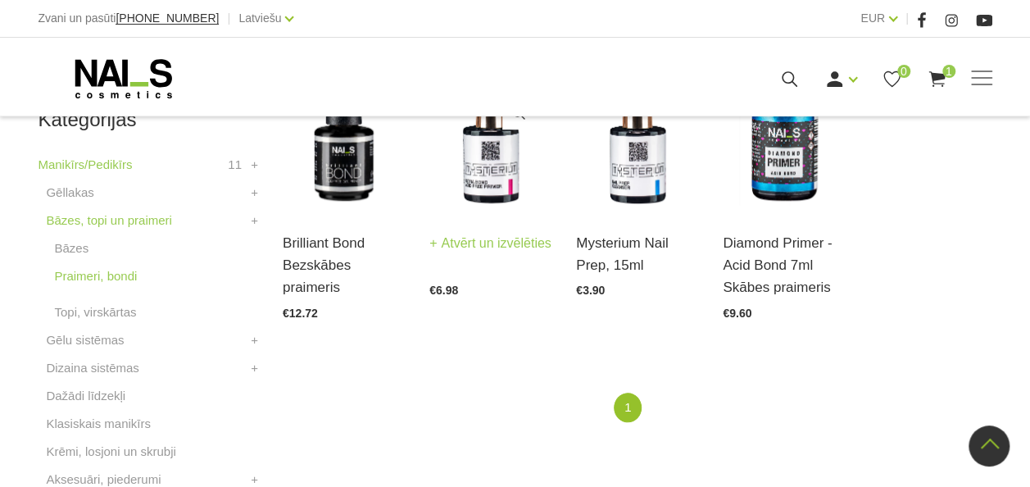
scroll to position [466, 0]
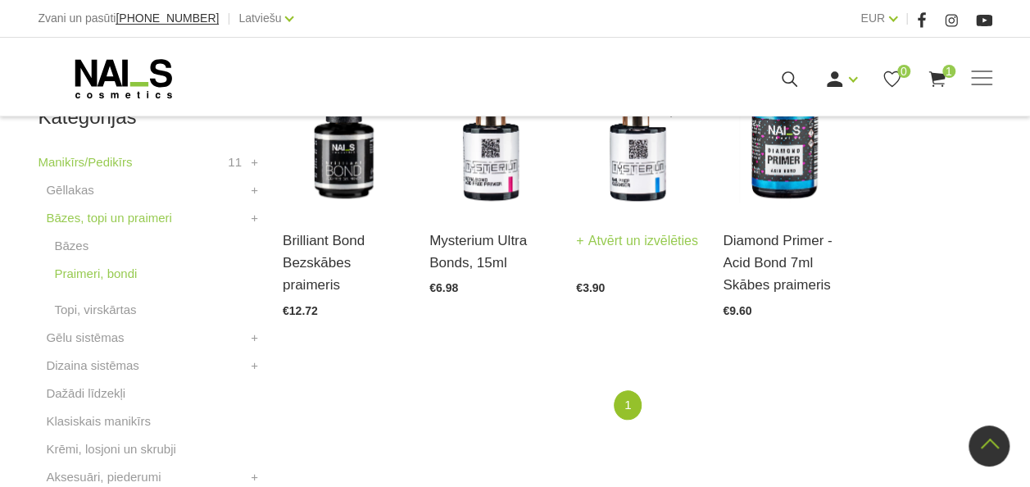
click at [634, 163] on img at bounding box center [637, 125] width 122 height 168
click at [98, 310] on link "Topi, virskārtas" at bounding box center [95, 310] width 82 height 20
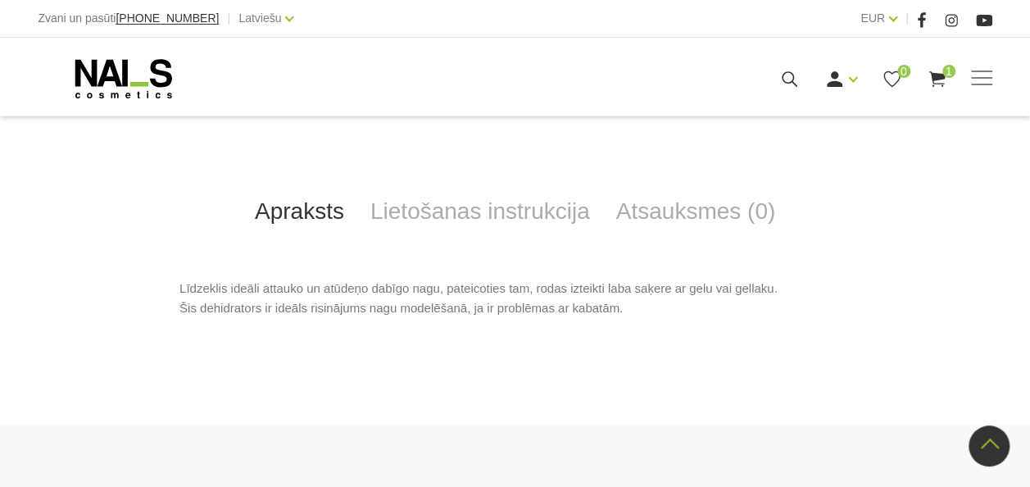
scroll to position [673, 0]
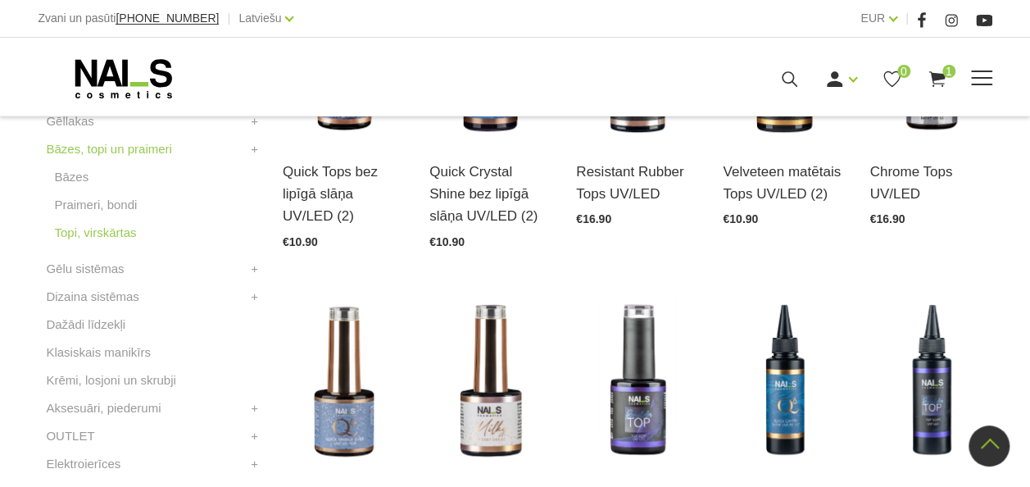
scroll to position [374, 0]
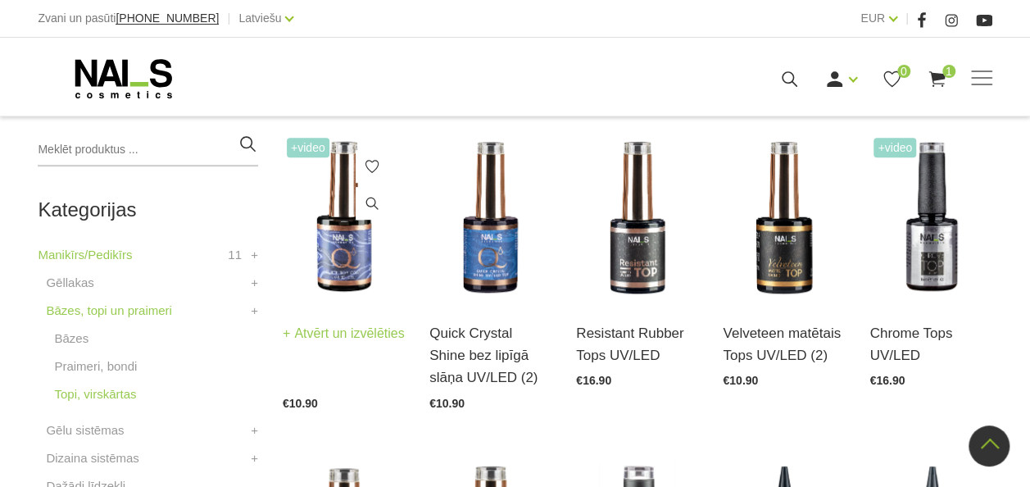
click at [341, 203] on img at bounding box center [344, 218] width 122 height 168
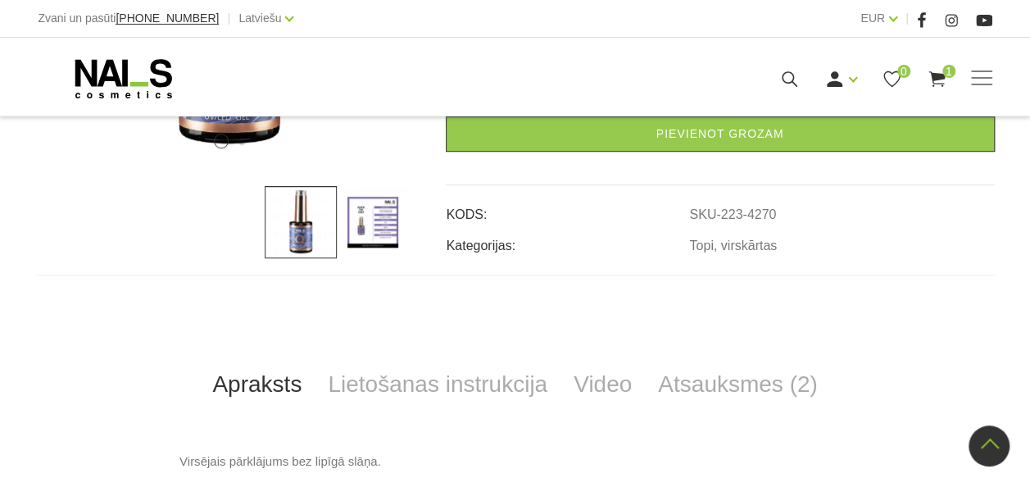
scroll to position [528, 0]
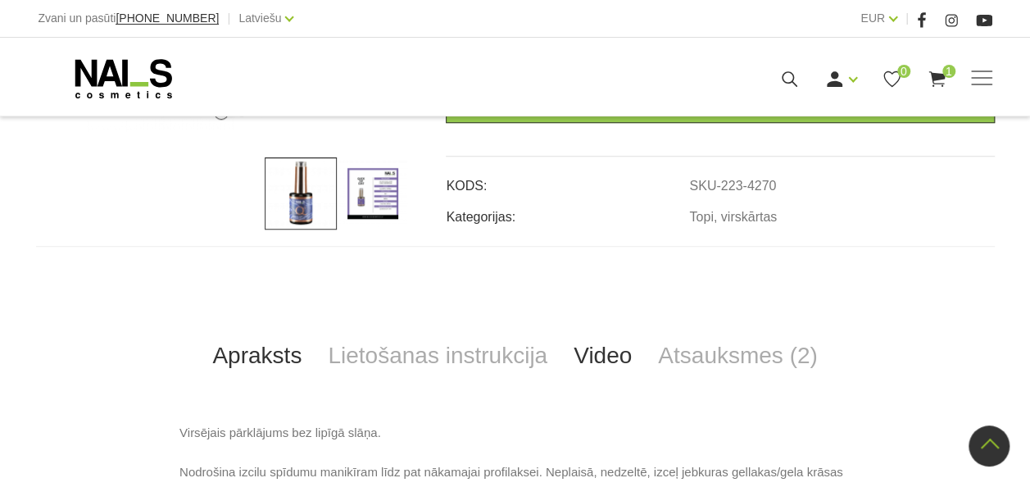
click at [615, 357] on link "Video" at bounding box center [602, 356] width 84 height 54
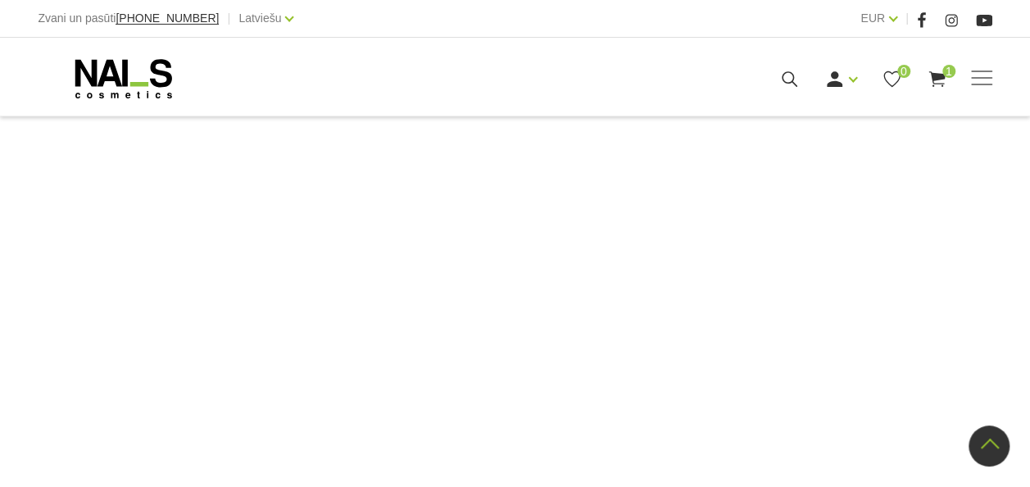
scroll to position [810, 0]
